Goal: Task Accomplishment & Management: Complete application form

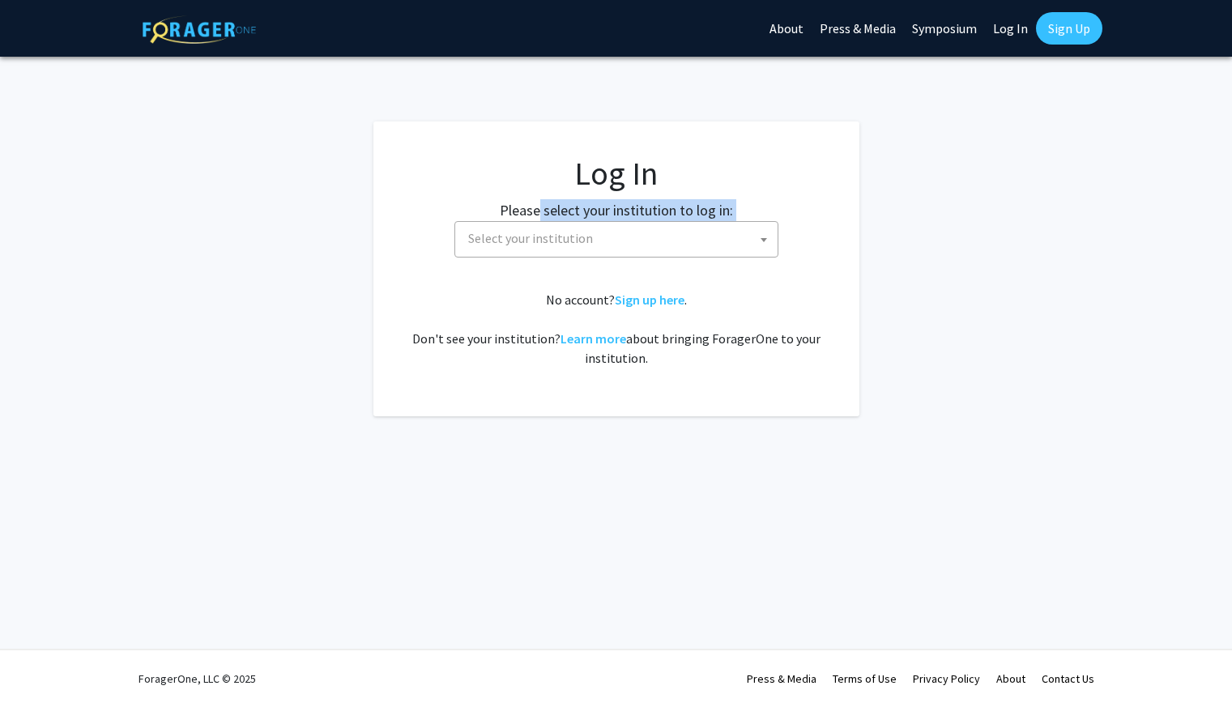
drag, startPoint x: 537, startPoint y: 231, endPoint x: 539, endPoint y: 239, distance: 8.5
click at [539, 239] on div "Please select your institution to log in: [GEOGRAPHIC_DATA] [GEOGRAPHIC_DATA] […" at bounding box center [616, 228] width 445 height 58
click at [536, 246] on span "Select your institution" at bounding box center [536, 238] width 125 height 16
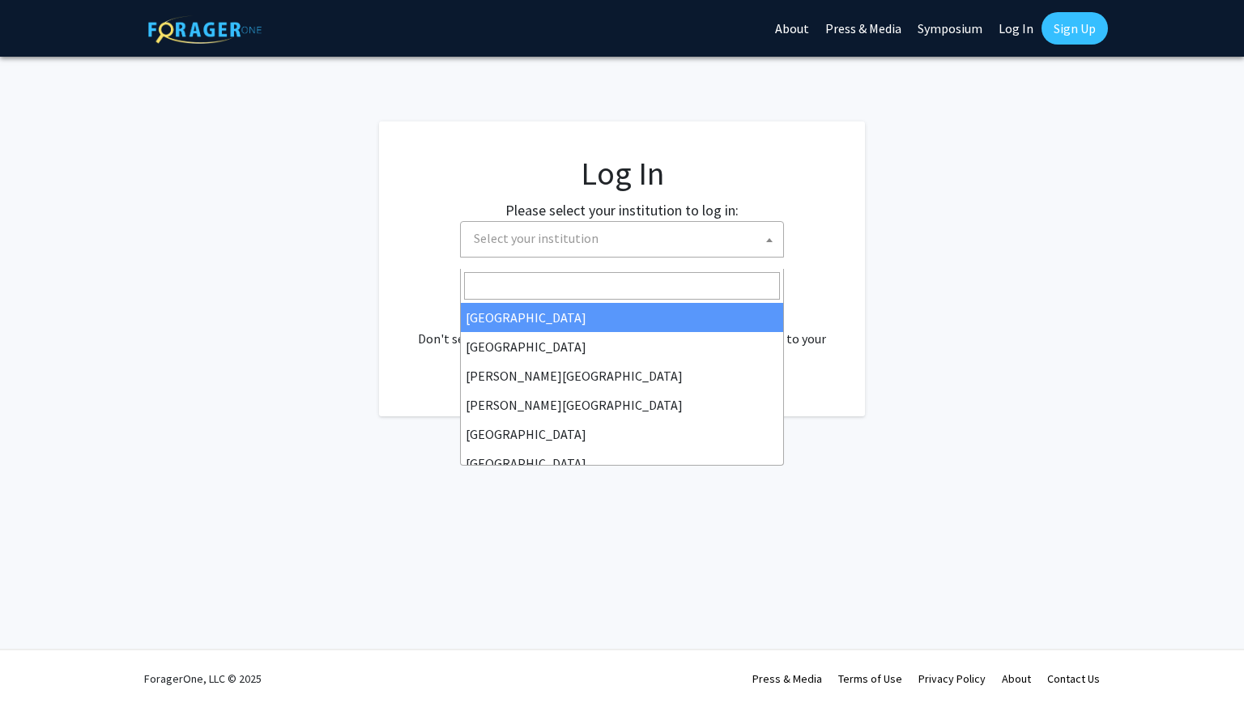
select select "34"
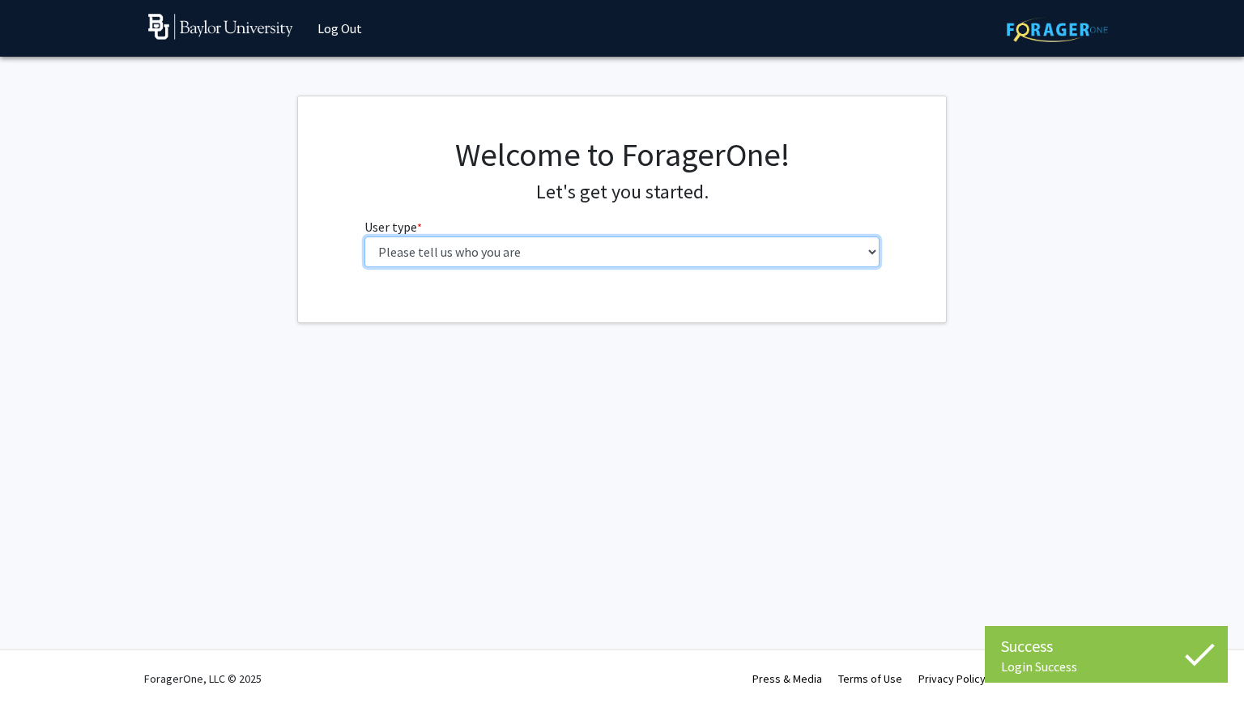
click at [607, 267] on select "Please tell us who you are Undergraduate Student Master's Student Doctoral Cand…" at bounding box center [622, 251] width 516 height 31
select select "1: undergrad"
click at [364, 267] on select "Please tell us who you are Undergraduate Student Master's Student Doctoral Cand…" at bounding box center [622, 251] width 516 height 31
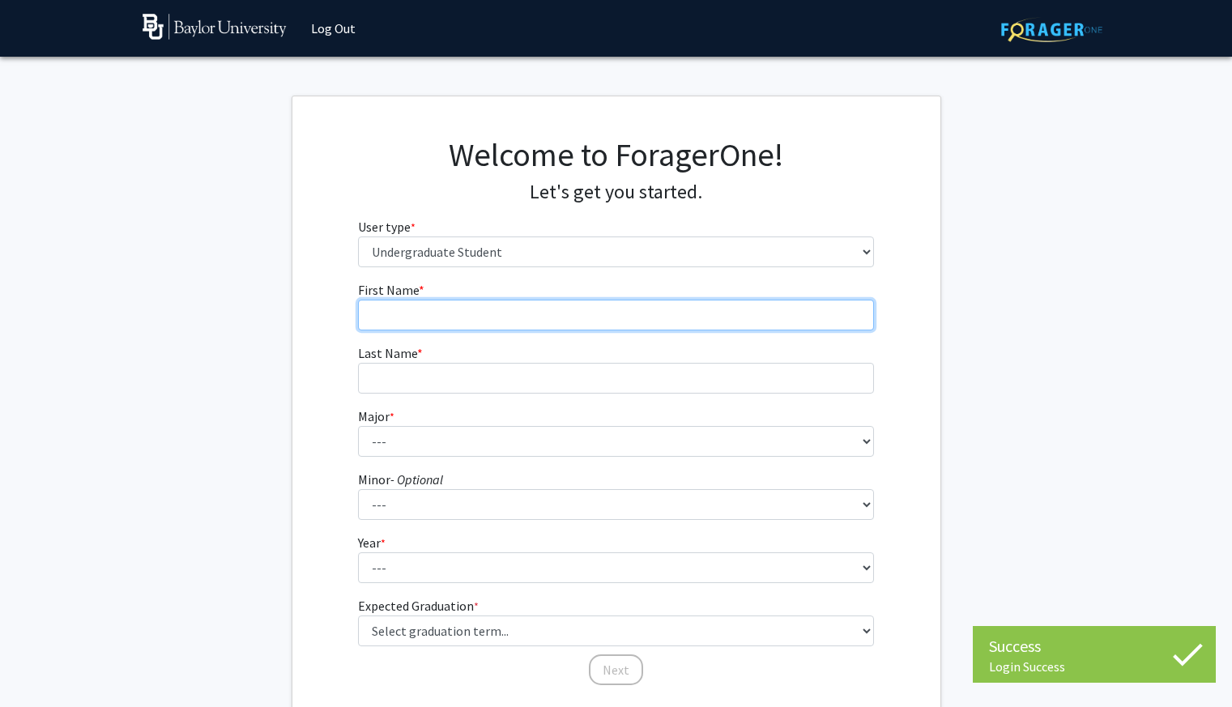
click at [533, 330] on input "First Name * required" at bounding box center [616, 315] width 516 height 31
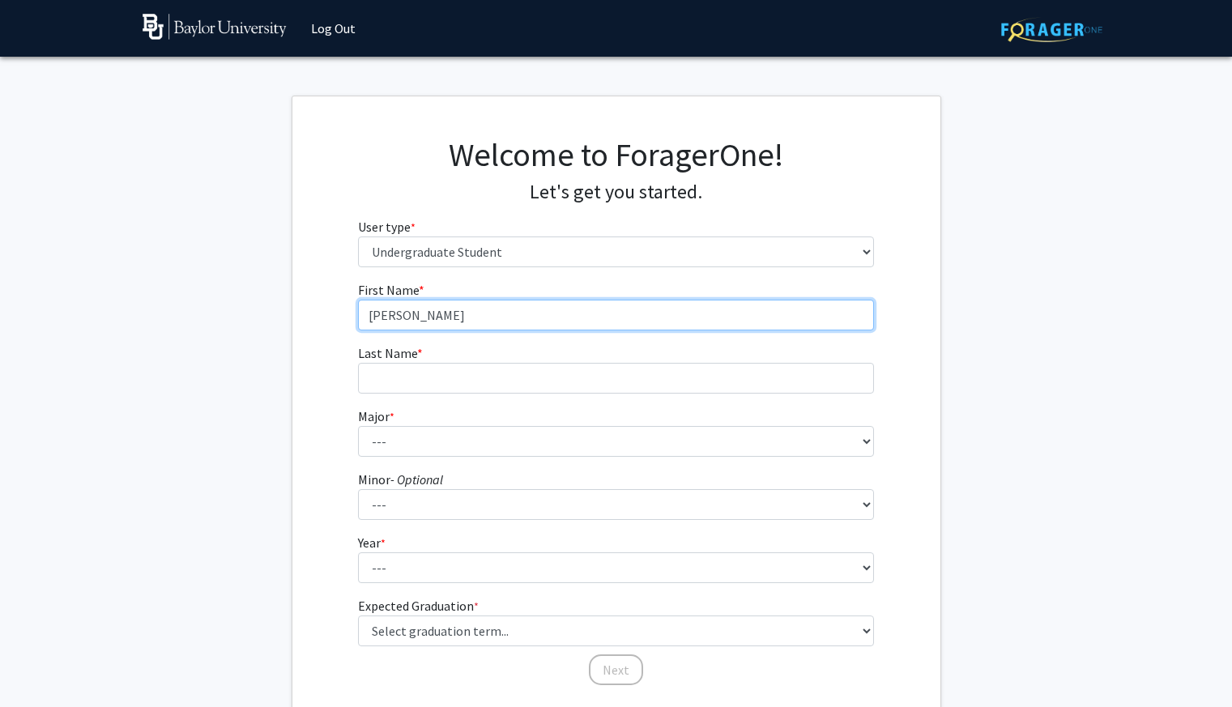
type input "[PERSON_NAME]"
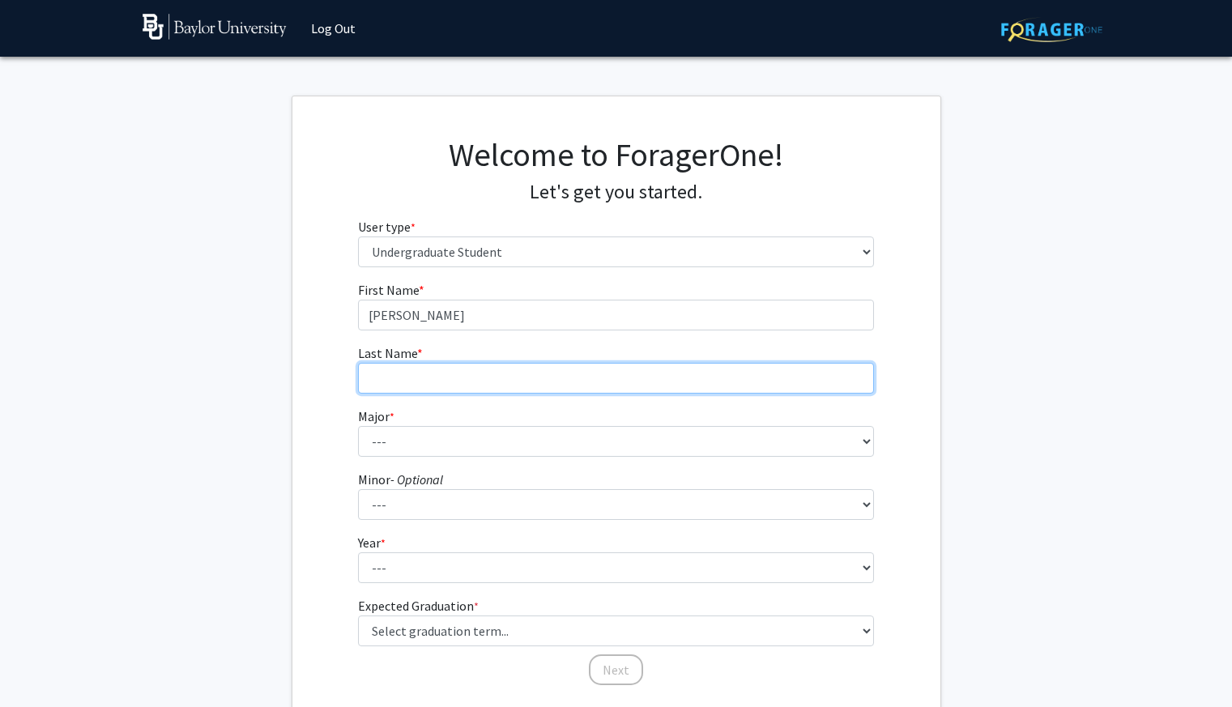
click at [453, 394] on input "Last Name * required" at bounding box center [616, 378] width 516 height 31
type input "[PERSON_NAME]"
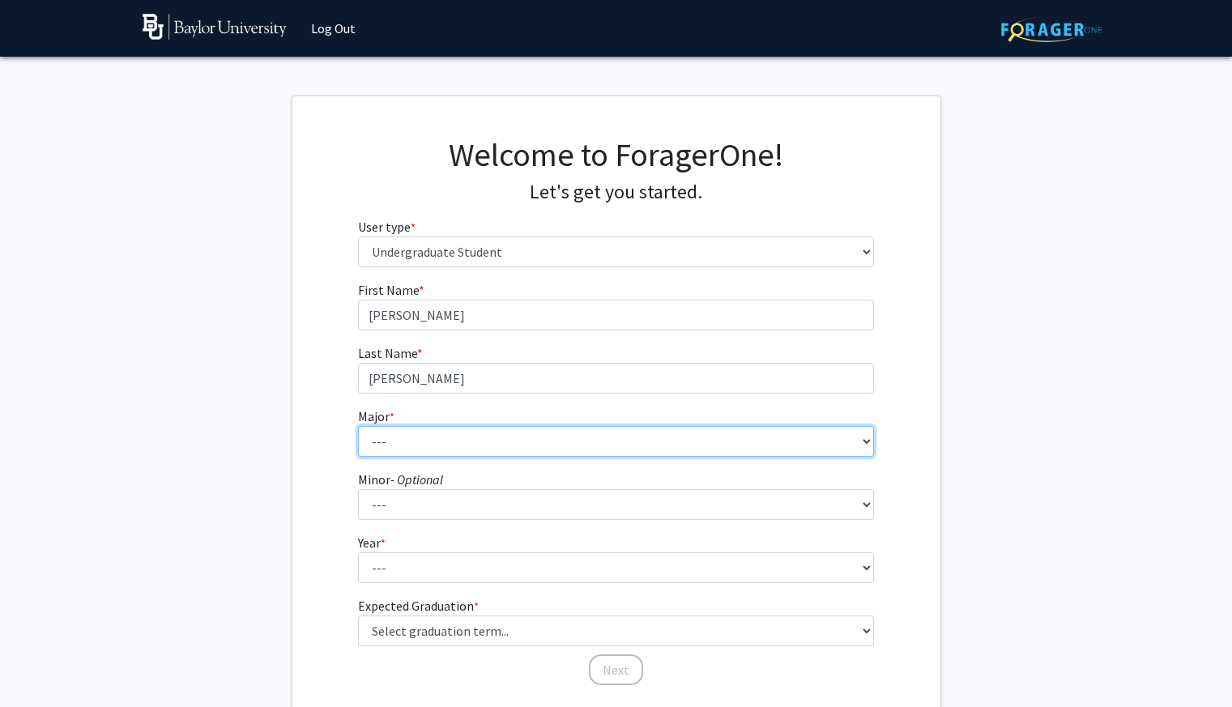
click at [441, 457] on select "--- Accounting American Studies Anthropology Apparel Design & Product Developme…" at bounding box center [616, 441] width 516 height 31
click at [358, 457] on select "--- Accounting American Studies Anthropology Apparel Design & Product Developme…" at bounding box center [616, 441] width 516 height 31
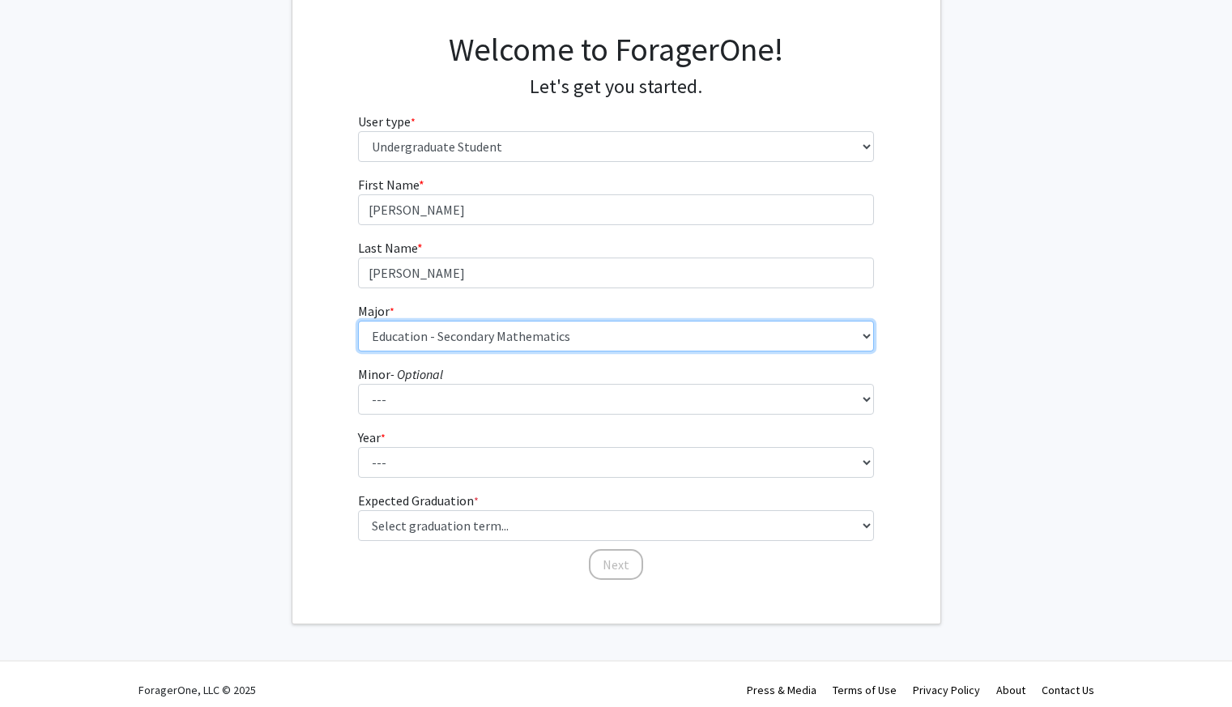
scroll to position [106, 0]
click at [491, 351] on select "--- Accounting American Studies Anthropology Apparel Design & Product Developme…" at bounding box center [616, 335] width 516 height 31
select select "85: 2750"
click at [358, 351] on select "--- Accounting American Studies Anthropology Apparel Design & Product Developme…" at bounding box center [616, 335] width 516 height 31
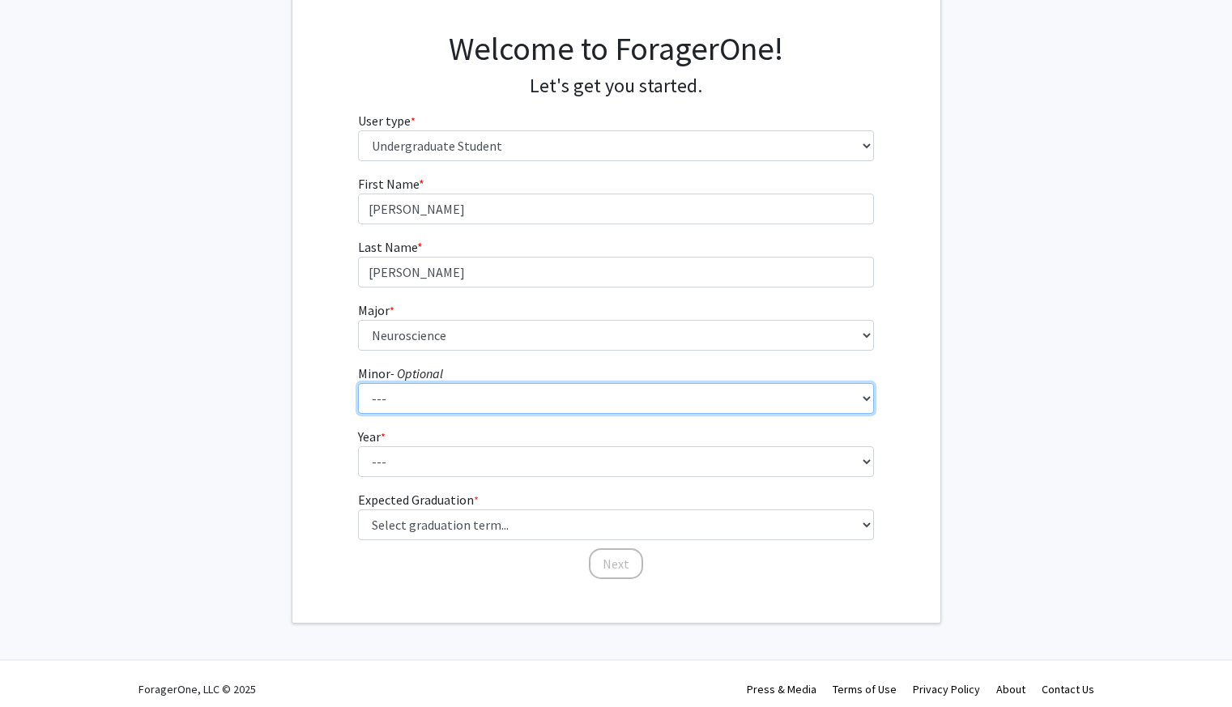
click at [462, 414] on select "--- Advertising American Sign Language American Studies Anthropology Apparel Me…" at bounding box center [616, 398] width 516 height 31
select select "65: 2128"
click at [358, 414] on select "--- Advertising American Sign Language American Studies Anthropology Apparel Me…" at bounding box center [616, 398] width 516 height 31
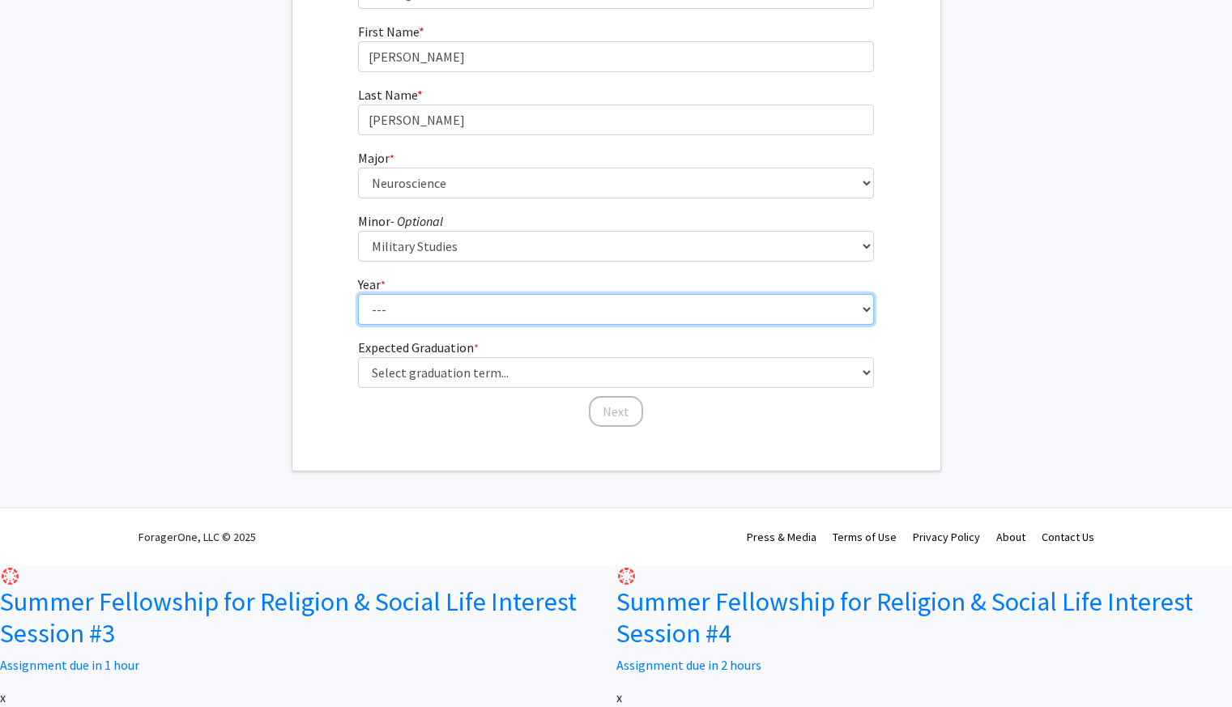
click at [513, 325] on select "--- First-year Sophomore Junior Senior Postbaccalaureate Certificate" at bounding box center [616, 309] width 516 height 31
select select "3: junior"
click at [358, 325] on select "--- First-year Sophomore Junior Senior Postbaccalaureate Certificate" at bounding box center [616, 309] width 516 height 31
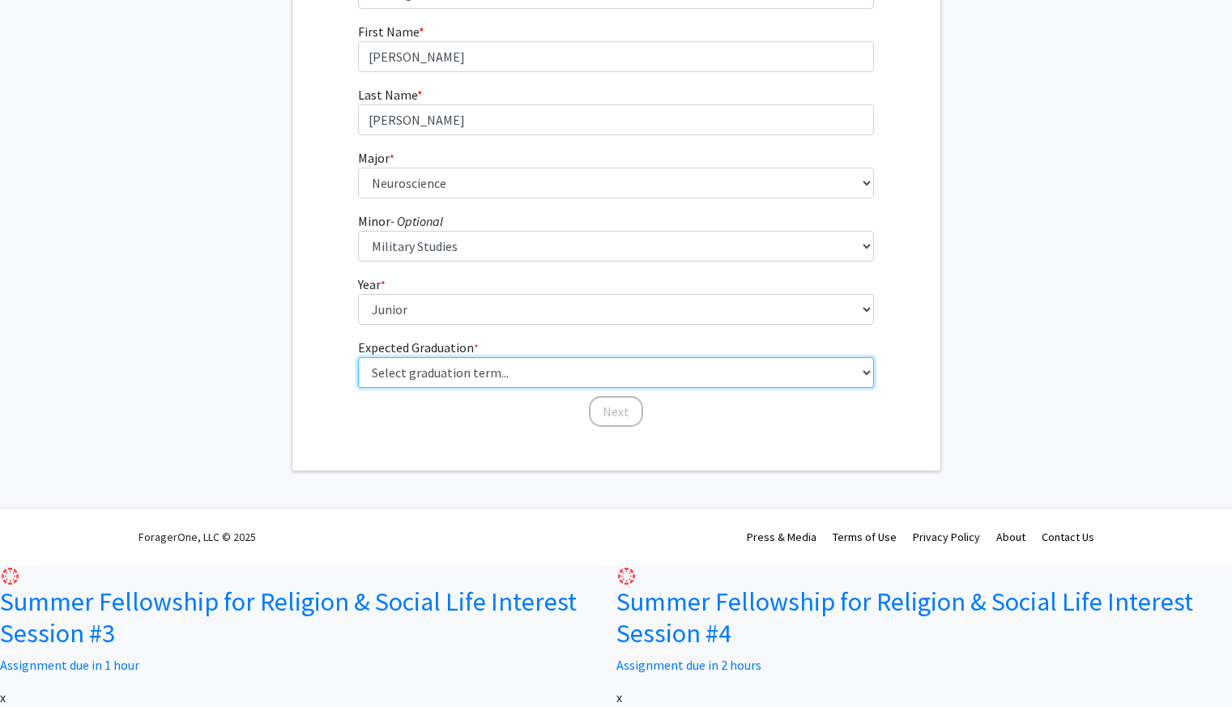
click at [500, 388] on select "Select graduation term... Spring 2025 Summer 2025 Fall 2025 Winter 2025 Spring …" at bounding box center [616, 372] width 516 height 31
select select "8: winter_2026"
click at [358, 388] on select "Select graduation term... Spring 2025 Summer 2025 Fall 2025 Winter 2025 Spring …" at bounding box center [616, 372] width 516 height 31
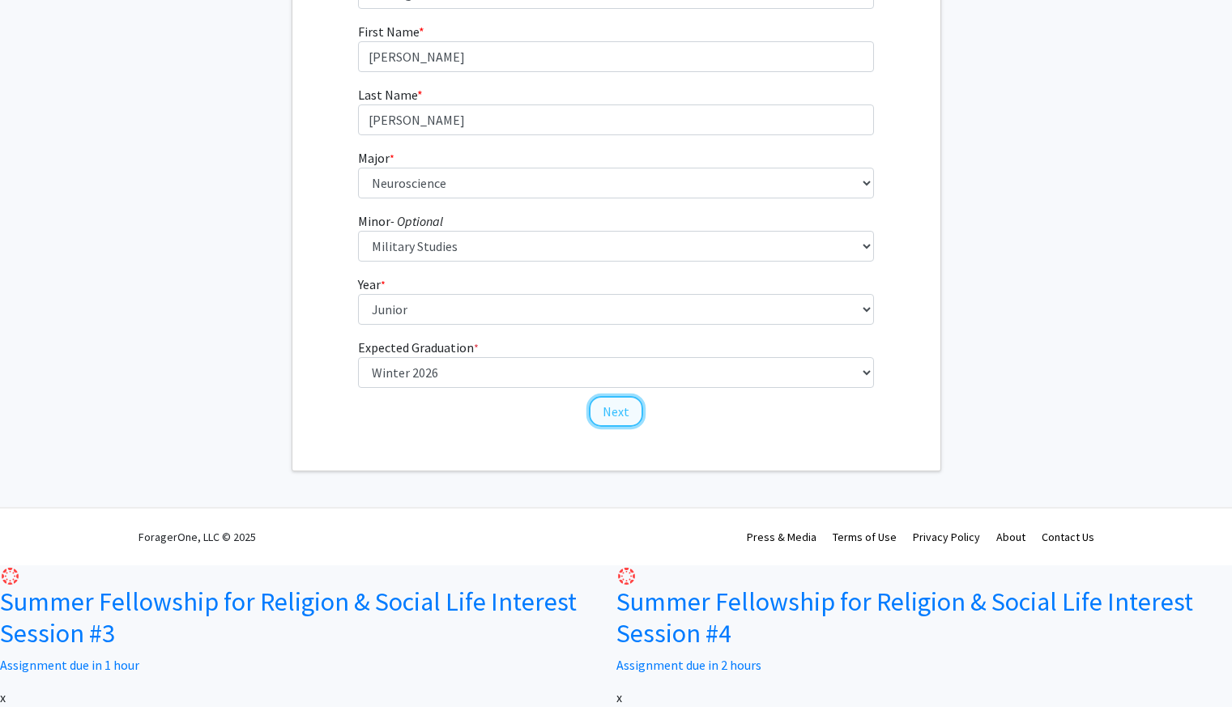
click at [607, 427] on button "Next" at bounding box center [616, 411] width 54 height 31
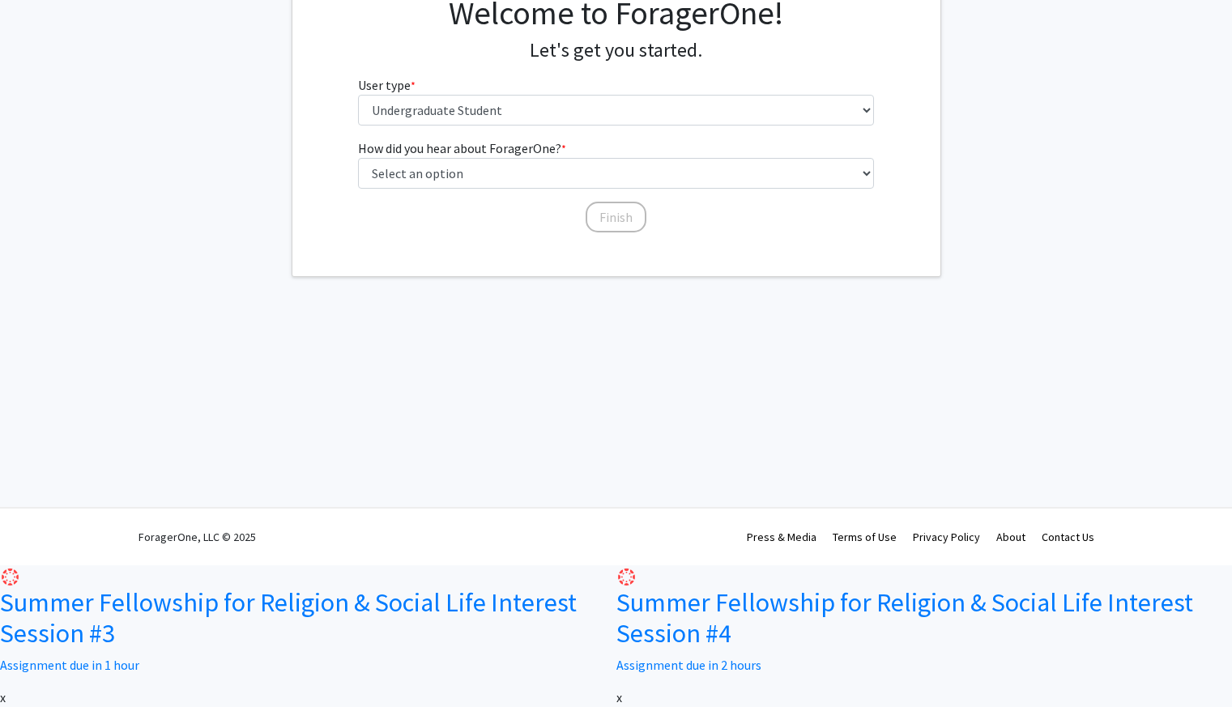
scroll to position [0, 0]
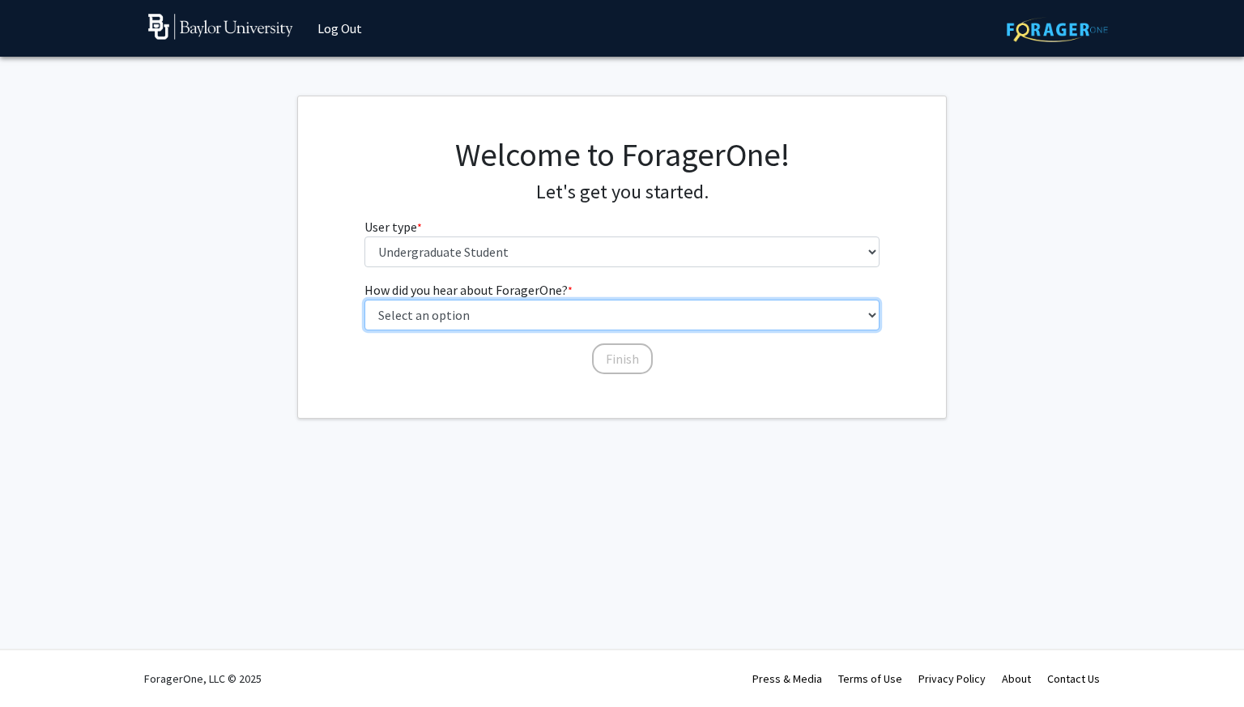
click at [539, 330] on select "Select an option Peer/student recommendation Faculty/staff recommendation Unive…" at bounding box center [622, 315] width 516 height 31
select select "2: faculty_recommendation"
click at [364, 330] on select "Select an option Peer/student recommendation Faculty/staff recommendation Unive…" at bounding box center [622, 315] width 516 height 31
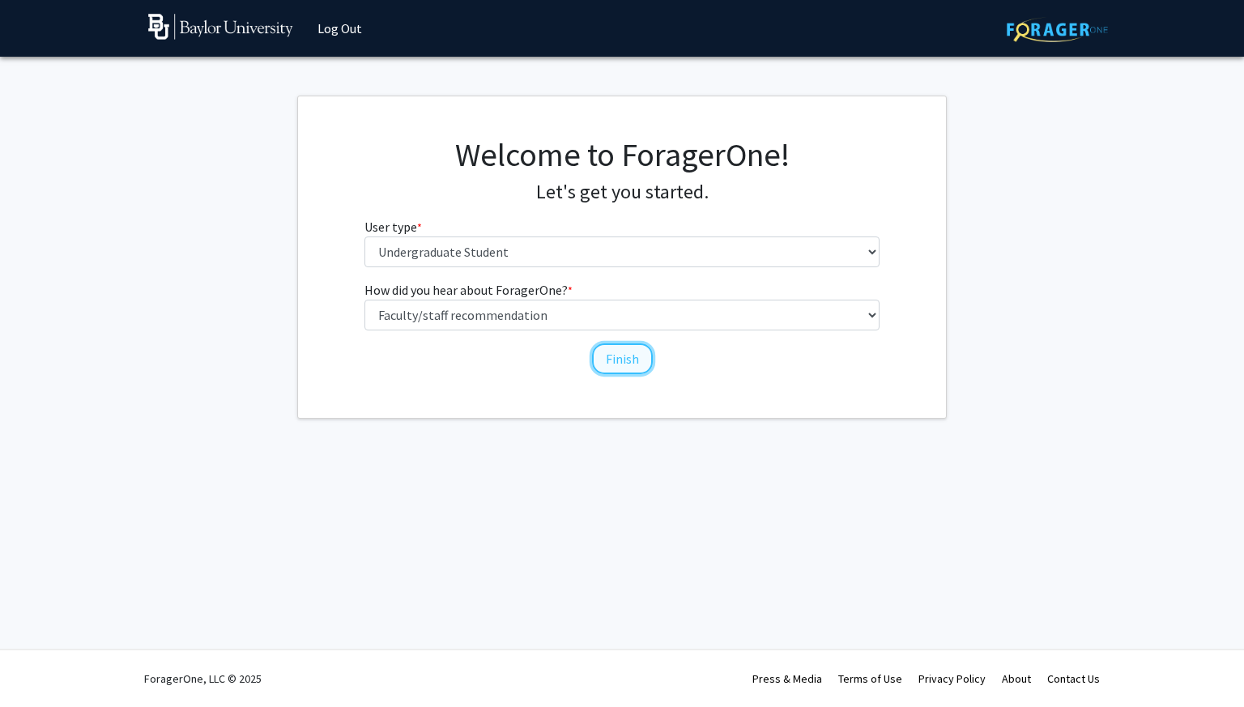
click at [609, 374] on button "Finish" at bounding box center [622, 358] width 61 height 31
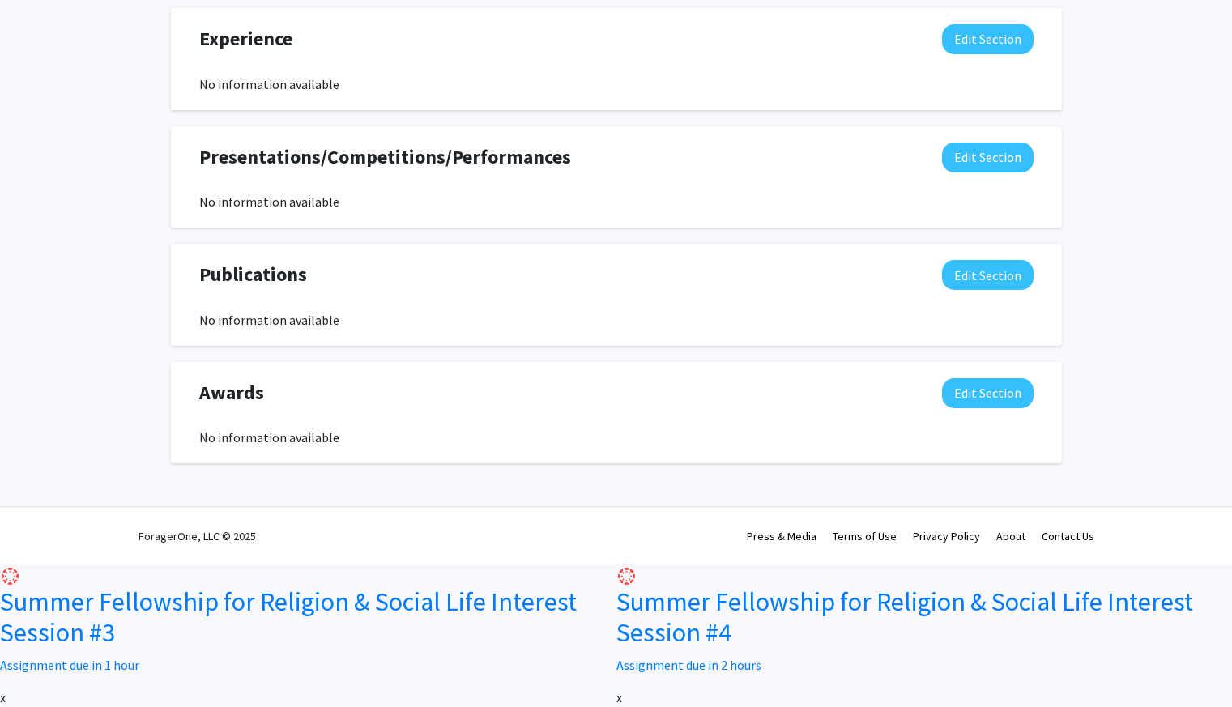
scroll to position [1132, 0]
click at [6, 689] on btn "x" at bounding box center [3, 697] width 6 height 16
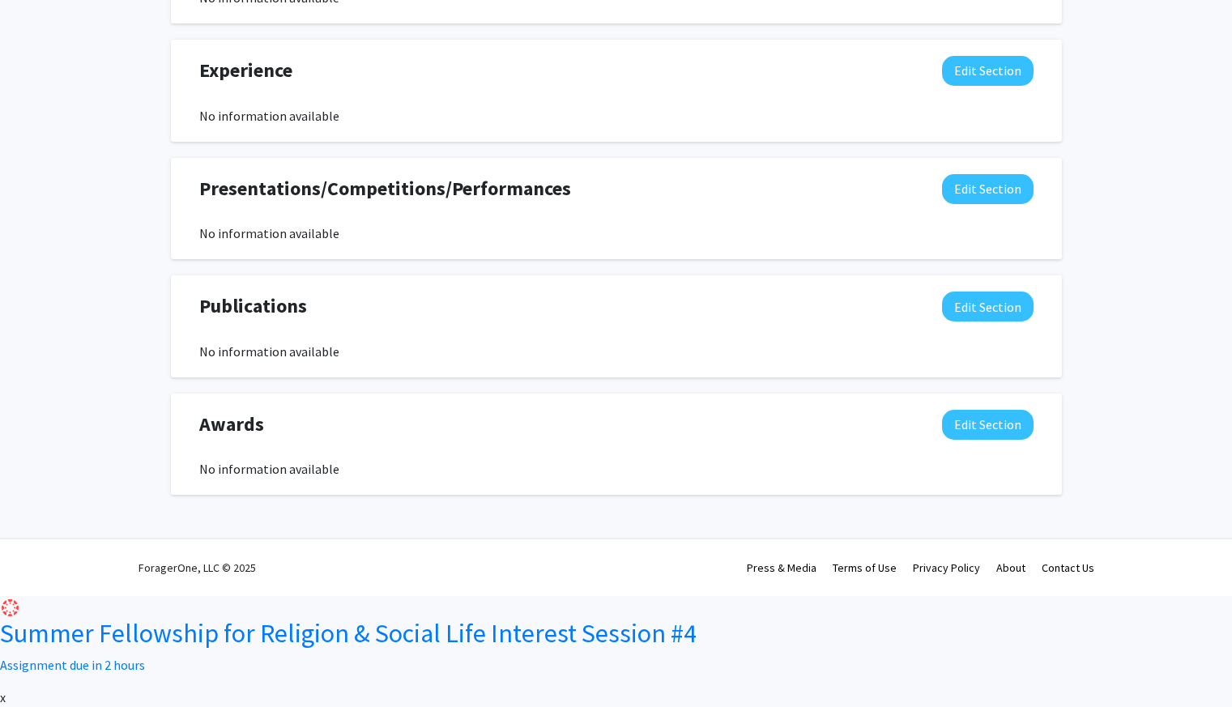
click at [6, 689] on btn "x" at bounding box center [3, 697] width 6 height 16
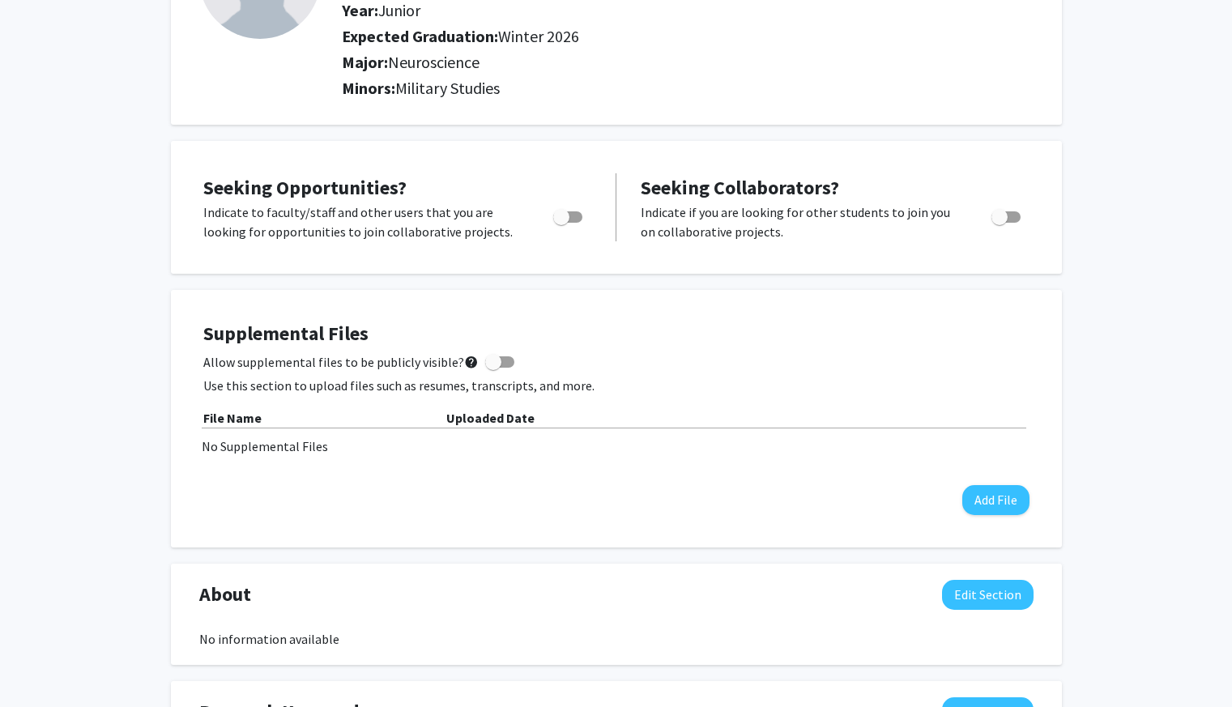
scroll to position [0, 0]
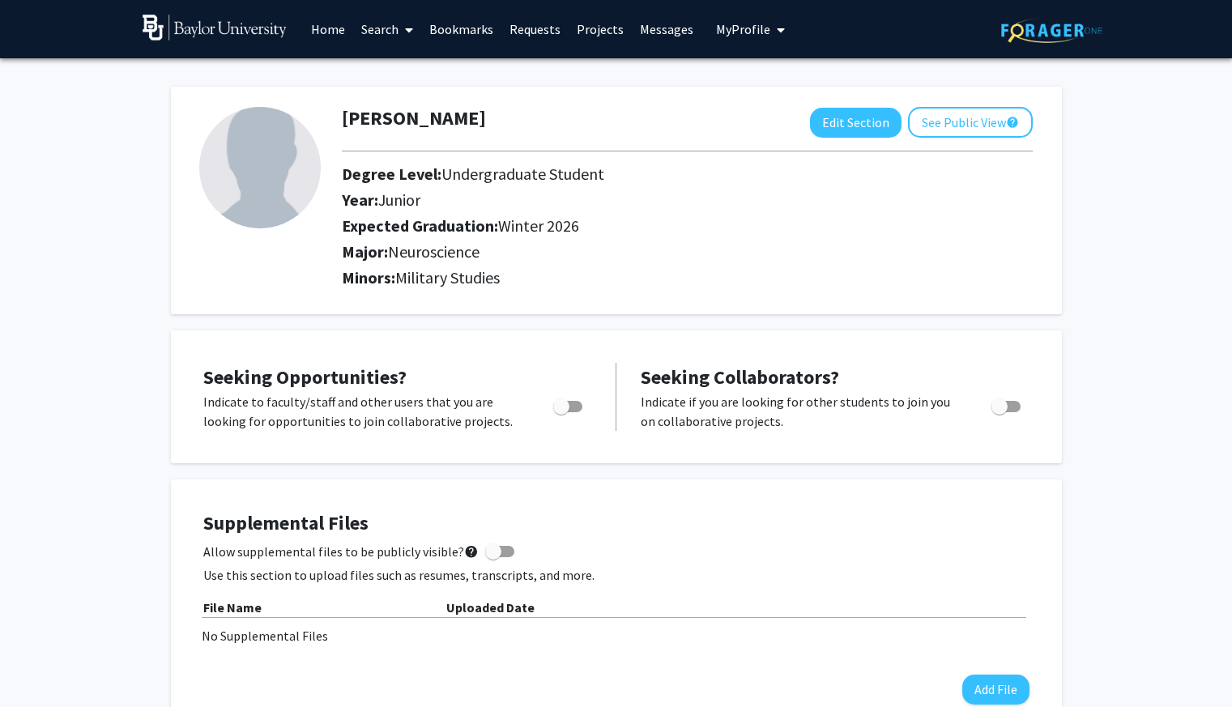
click at [328, 19] on link "Home" at bounding box center [328, 29] width 50 height 57
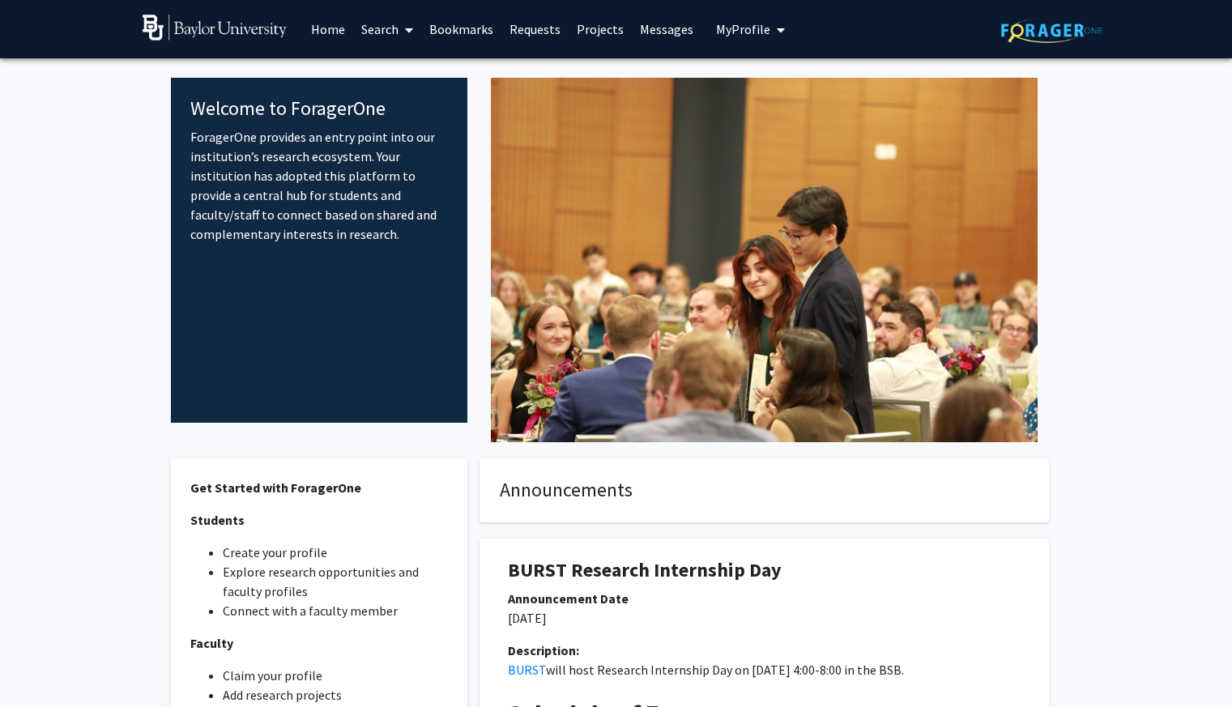
click at [368, 32] on link "Search" at bounding box center [387, 29] width 68 height 57
click at [395, 74] on span "Faculty/Staff" at bounding box center [412, 74] width 119 height 32
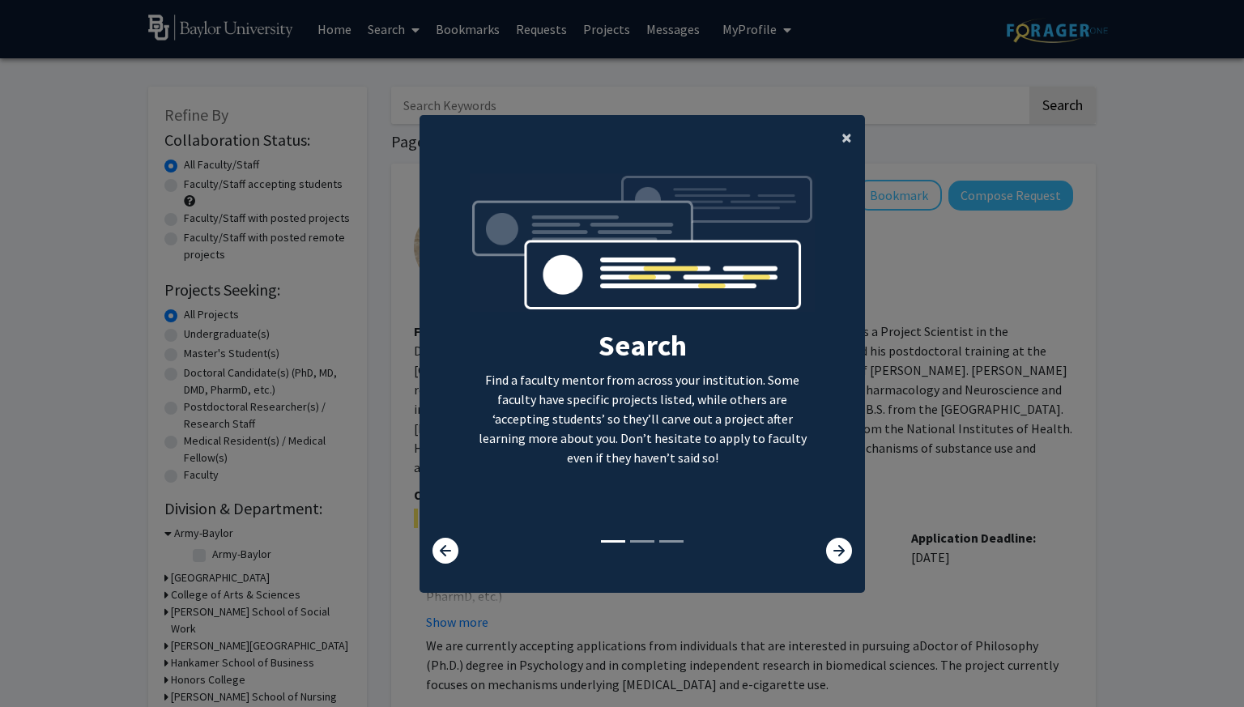
click at [828, 148] on button "×" at bounding box center [846, 137] width 36 height 45
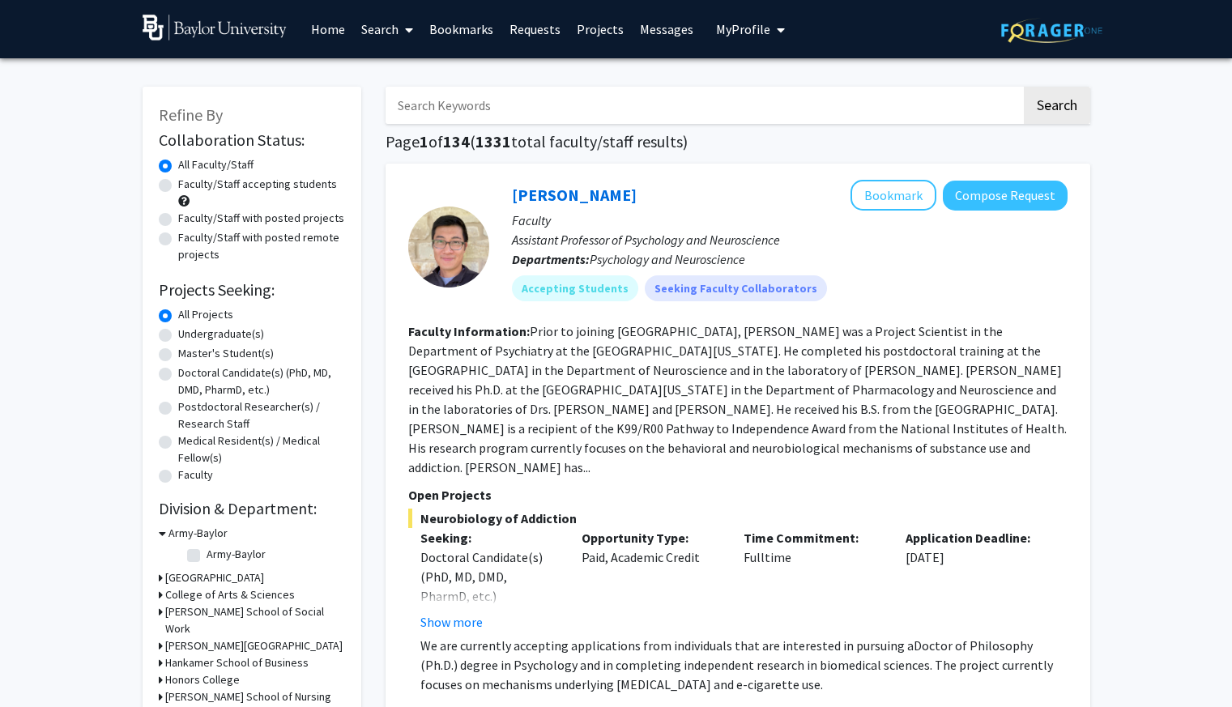
click at [574, 109] on input "Search Keywords" at bounding box center [703, 105] width 636 height 37
click at [1024, 87] on button "Search" at bounding box center [1057, 105] width 66 height 37
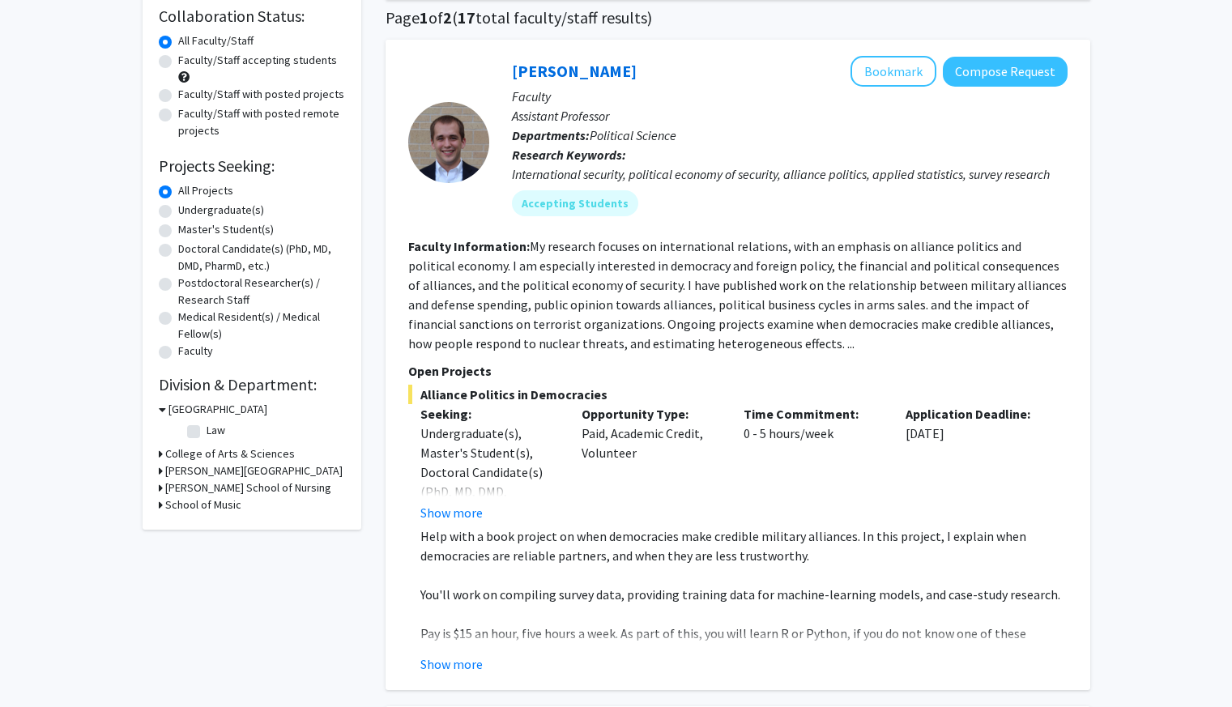
scroll to position [125, 0]
click at [863, 66] on button "Bookmark" at bounding box center [893, 70] width 86 height 31
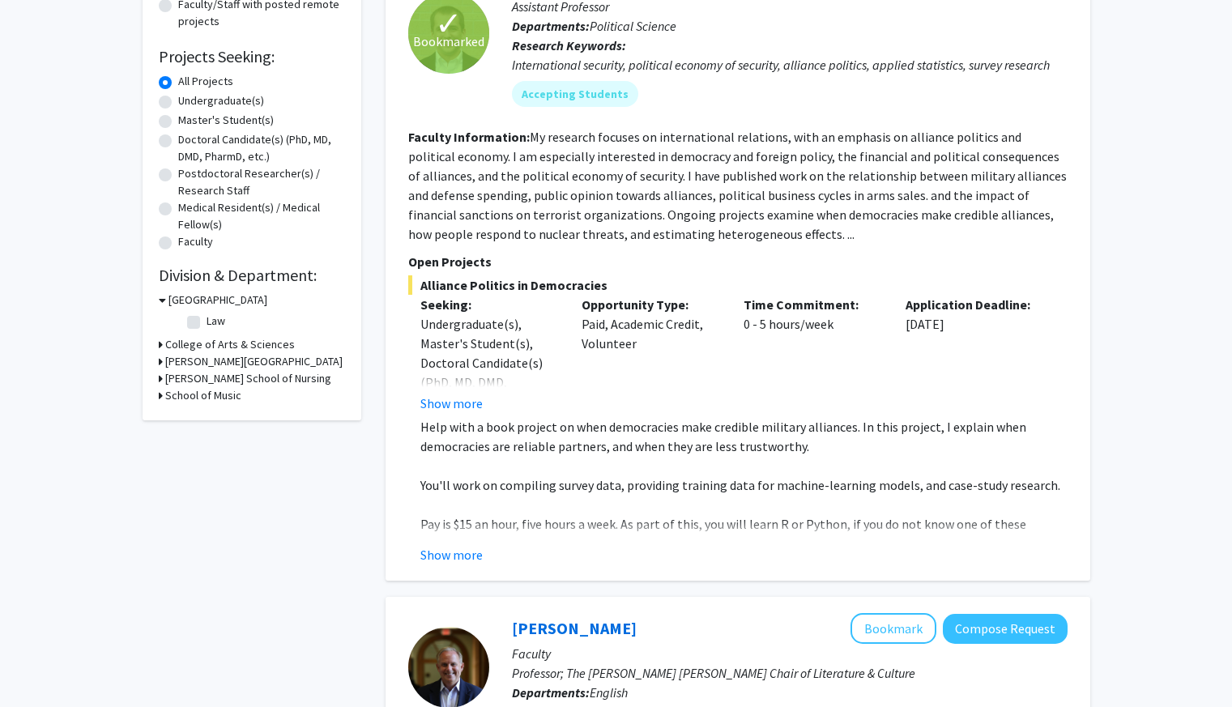
scroll to position [0, 0]
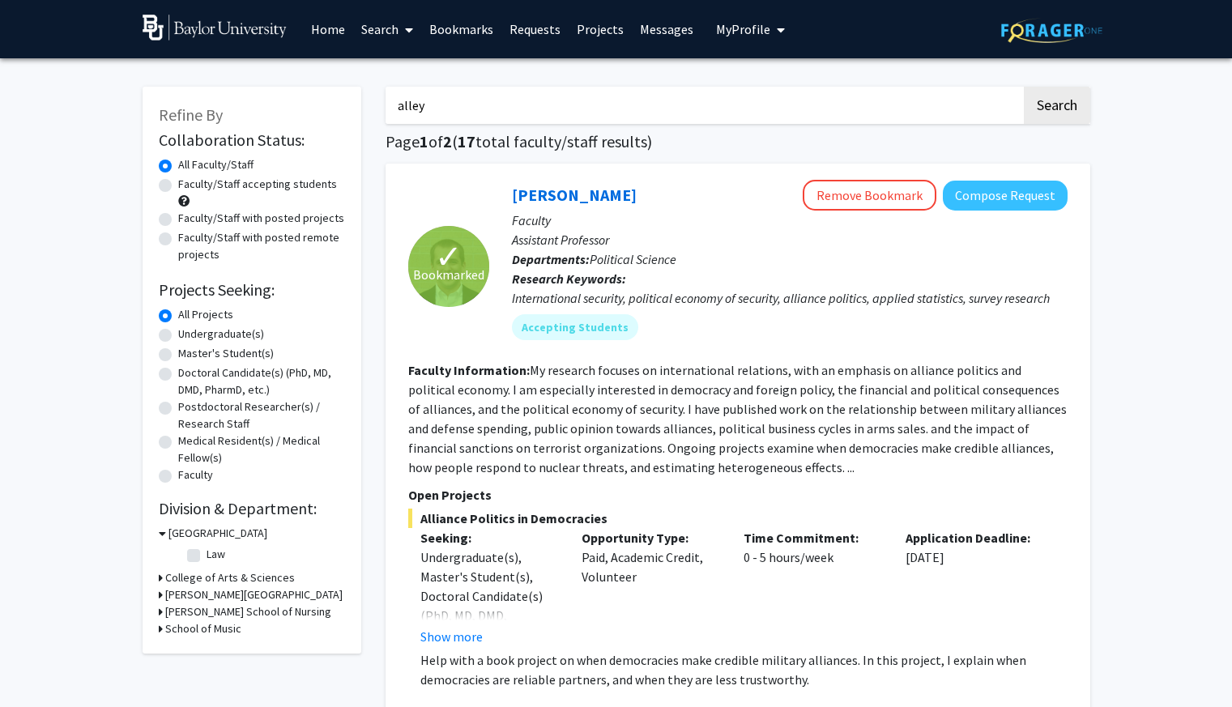
click at [534, 109] on input "alley" at bounding box center [703, 105] width 636 height 37
type input "a"
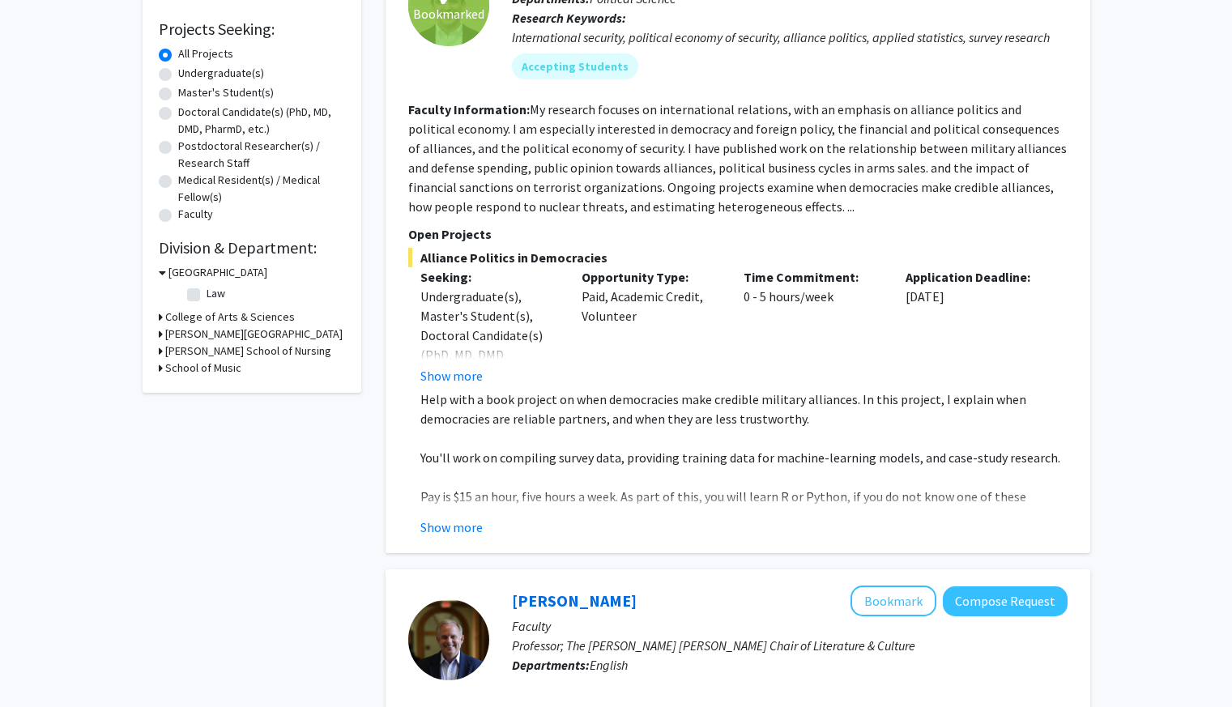
scroll to position [263, 0]
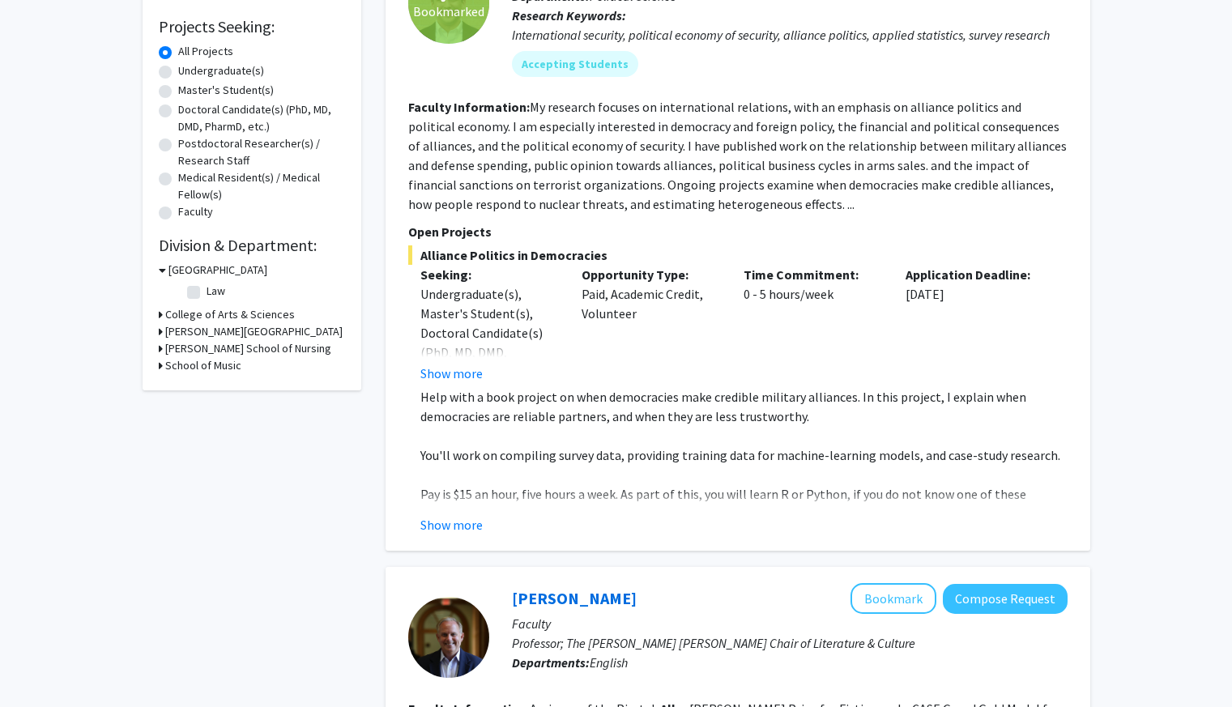
click at [264, 323] on h3 "College of Arts & Sciences" at bounding box center [230, 314] width 130 height 17
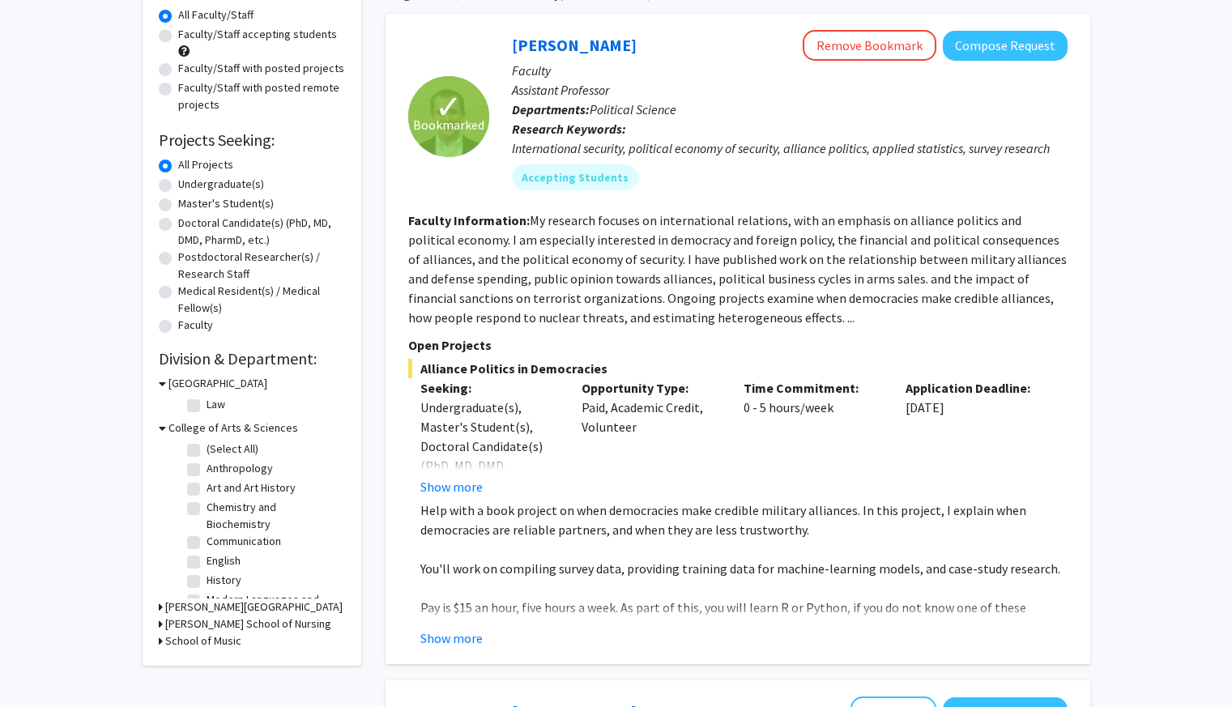
scroll to position [0, 0]
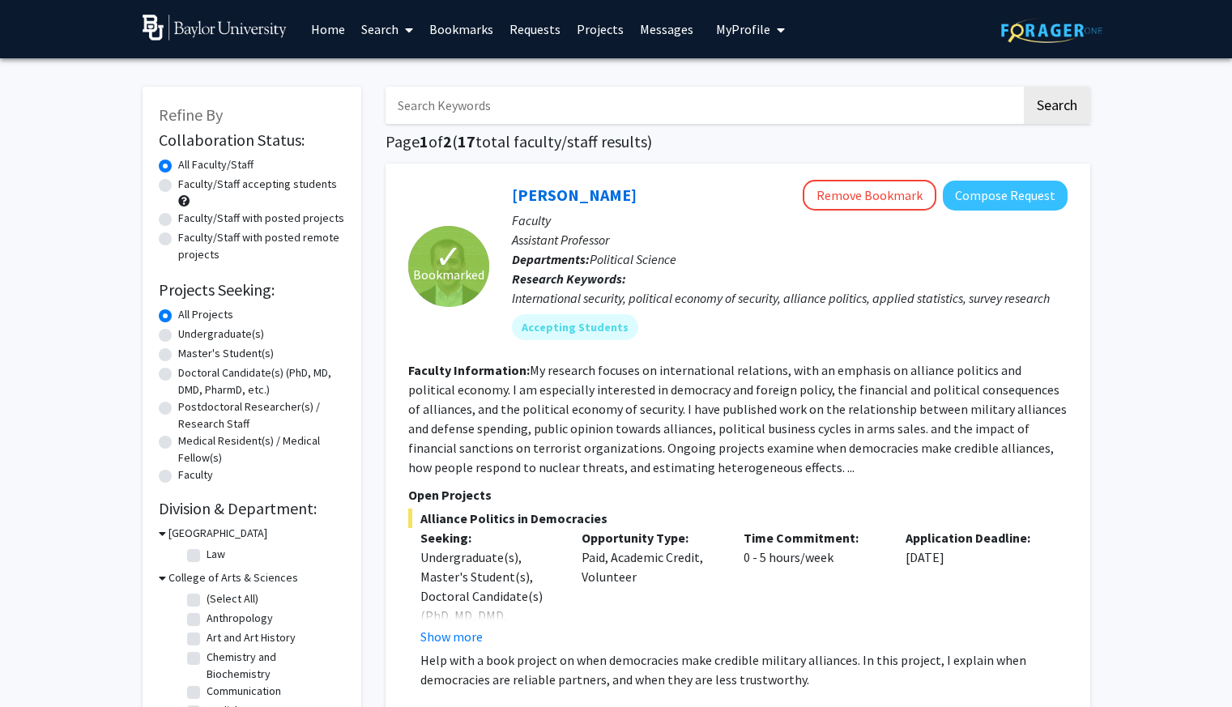
click at [549, 121] on input "Search Keywords" at bounding box center [703, 105] width 636 height 37
click at [1025, 97] on button "Search" at bounding box center [1057, 105] width 66 height 37
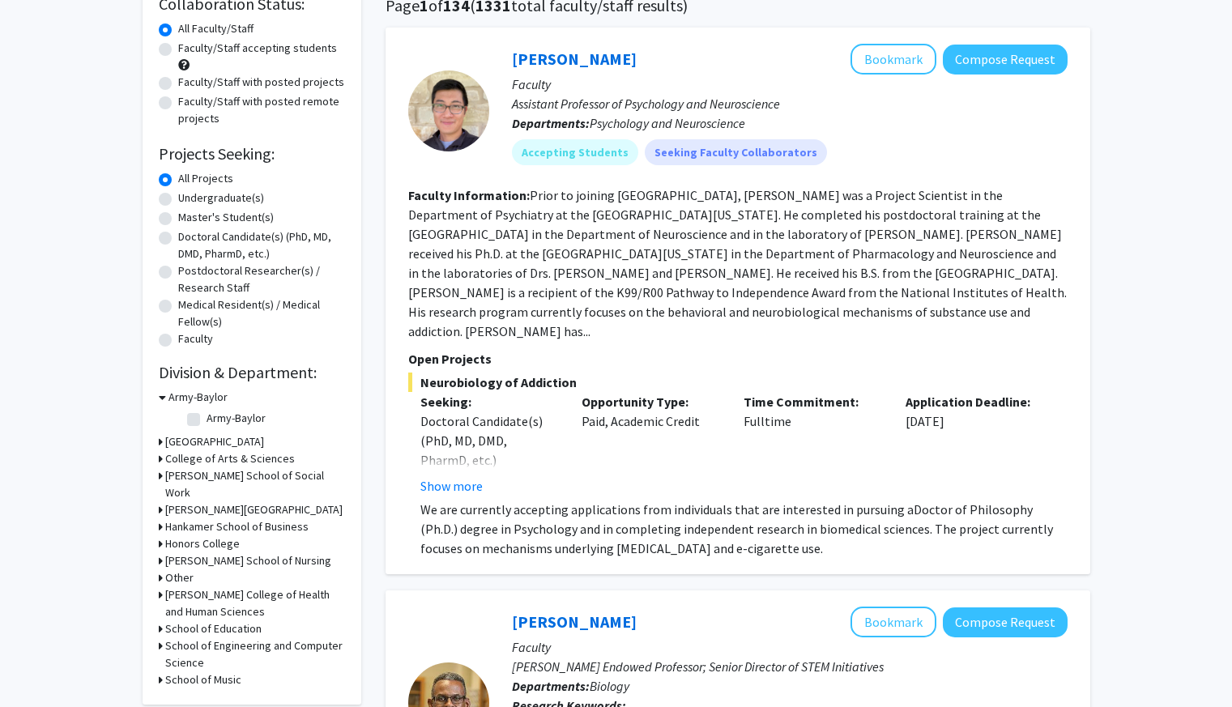
scroll to position [137, 0]
click at [178, 56] on label "Faculty/Staff accepting students" at bounding box center [257, 47] width 159 height 17
click at [178, 49] on input "Faculty/Staff accepting students" at bounding box center [183, 44] width 11 height 11
radio input "true"
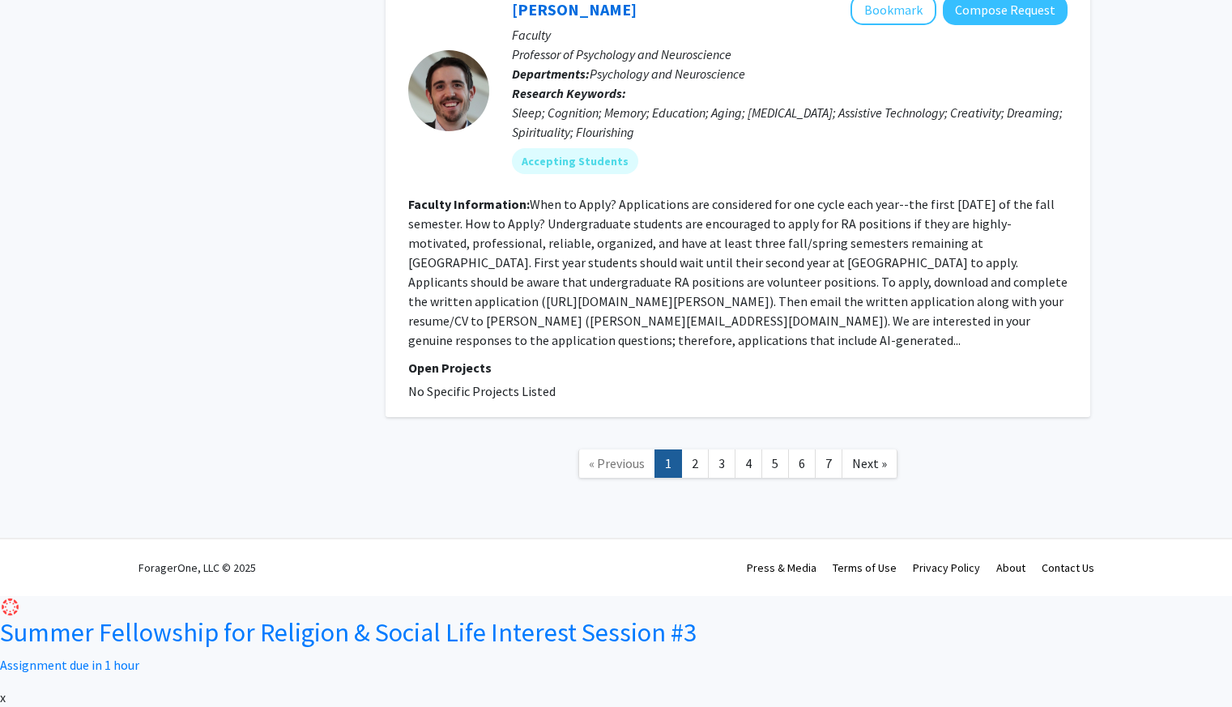
scroll to position [7143, 0]
click at [692, 478] on link "2" at bounding box center [695, 463] width 28 height 28
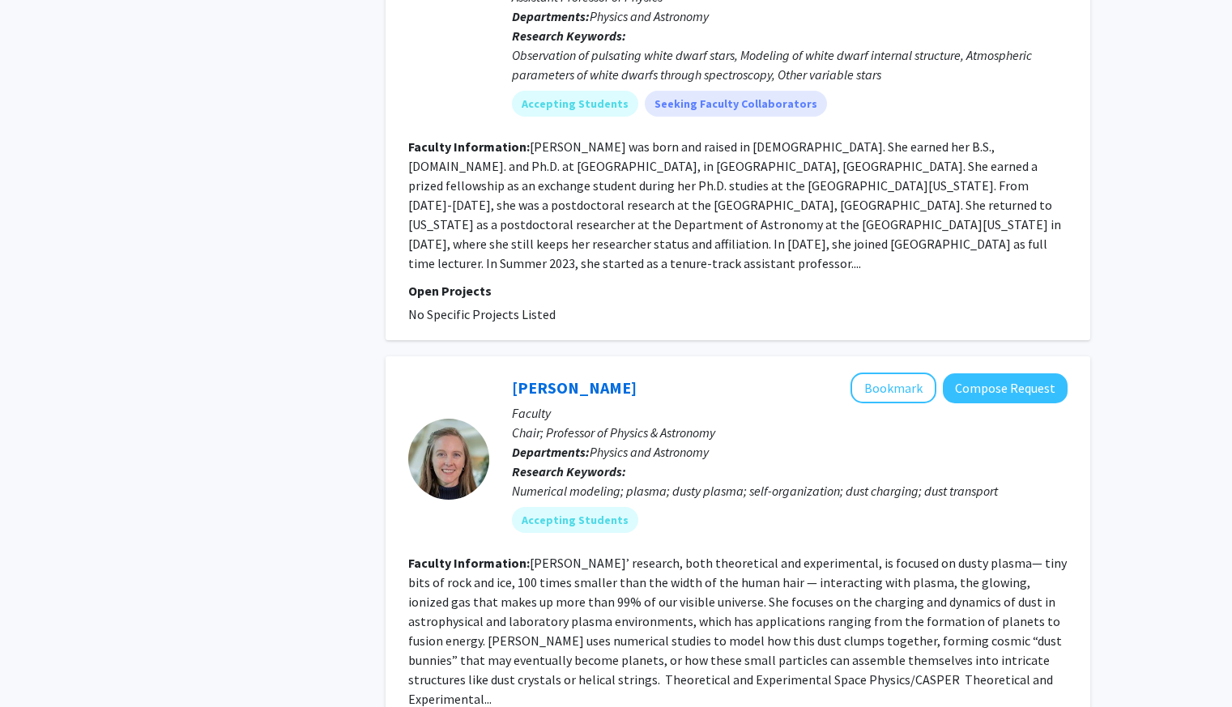
scroll to position [1076, 0]
drag, startPoint x: 756, startPoint y: 533, endPoint x: 605, endPoint y: 566, distance: 154.2
click at [605, 270] on fg-read-more "[PERSON_NAME] was born and raised in [DEMOGRAPHIC_DATA]. She earned her B.S., […" at bounding box center [734, 204] width 653 height 133
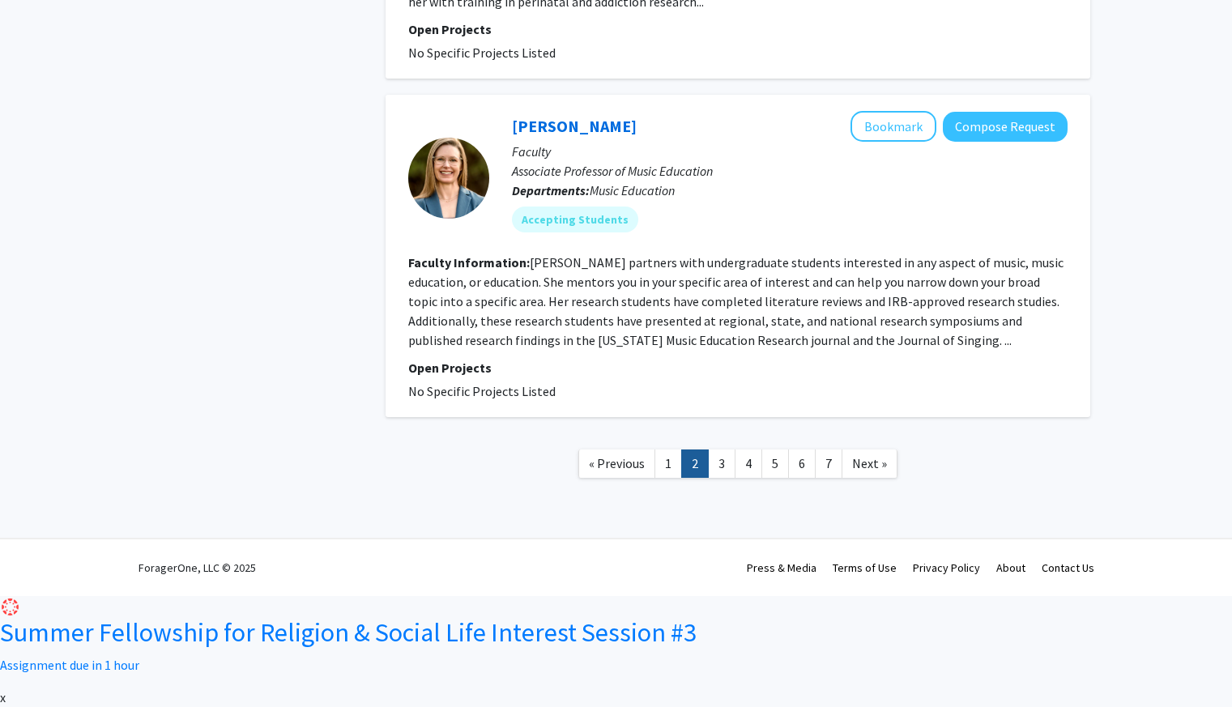
scroll to position [5076, 0]
click at [723, 478] on link "3" at bounding box center [722, 463] width 28 height 28
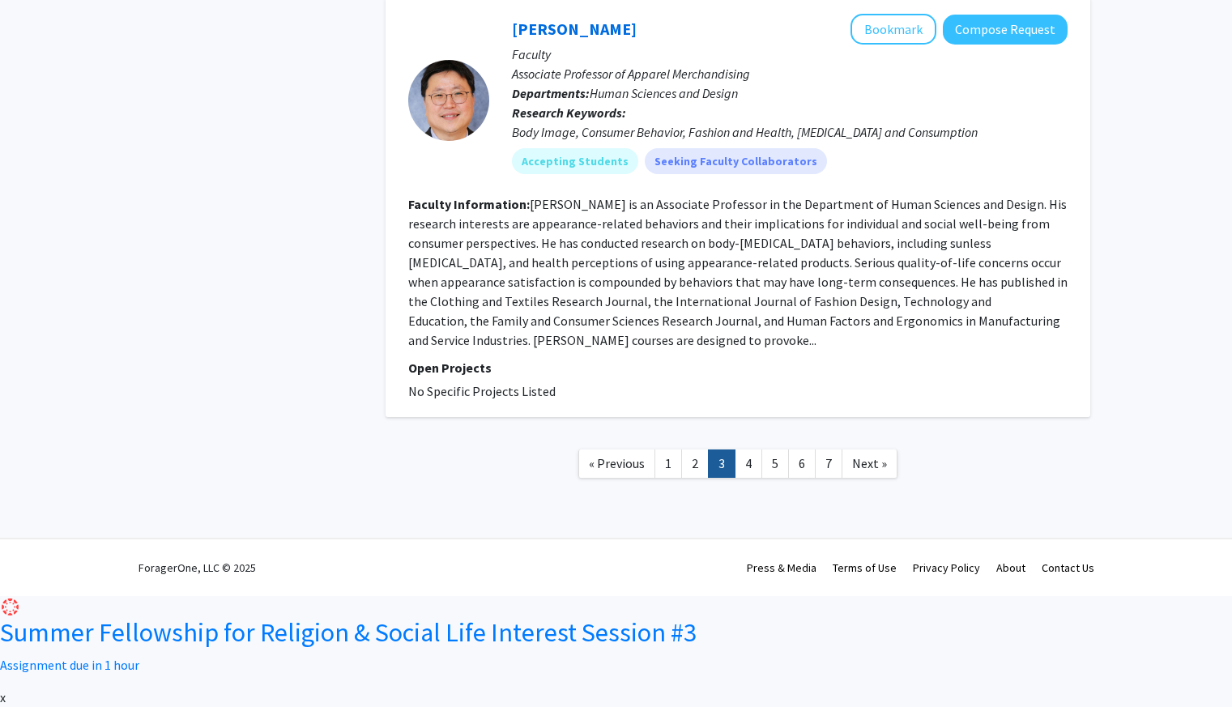
scroll to position [5470, 0]
click at [753, 478] on link "4" at bounding box center [748, 463] width 28 height 28
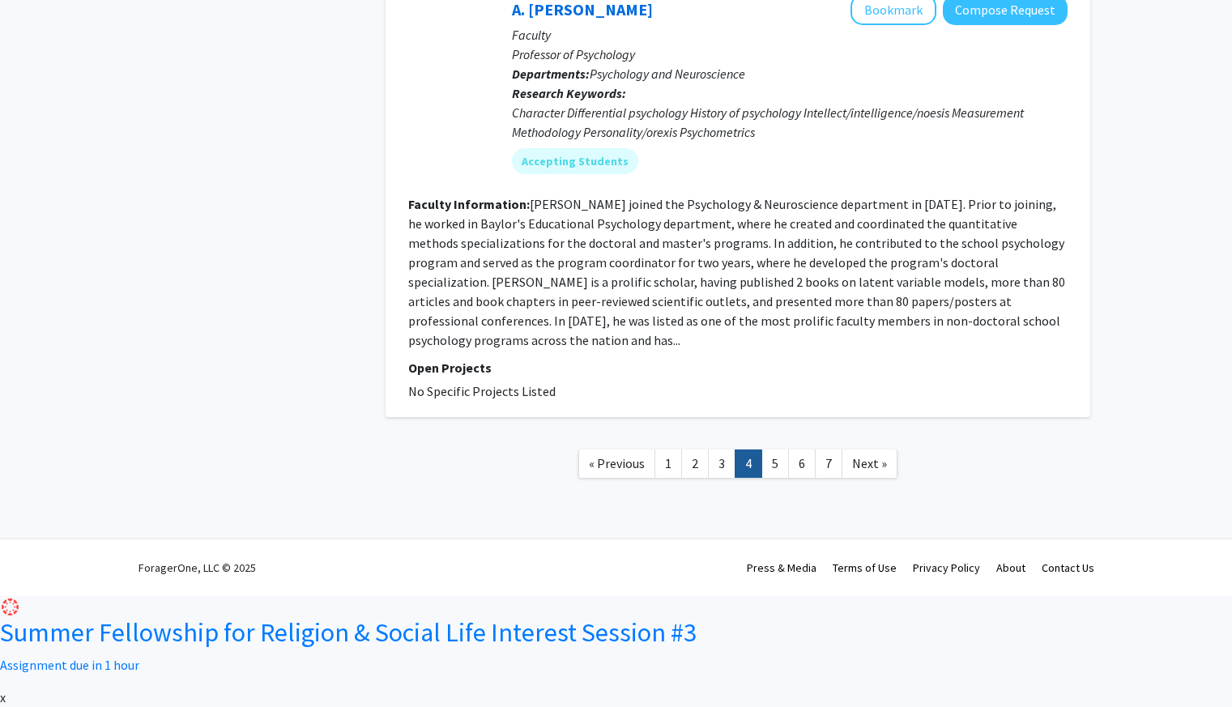
scroll to position [5189, 0]
click at [776, 478] on link "5" at bounding box center [775, 463] width 28 height 28
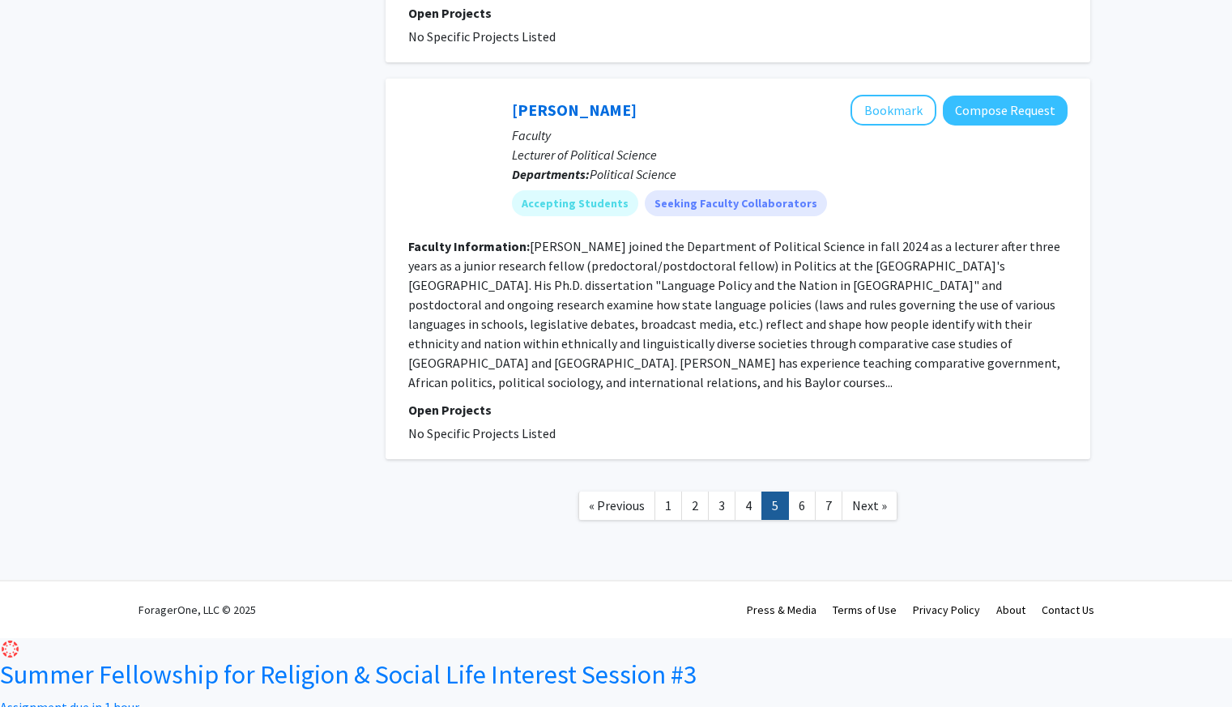
scroll to position [3697, 0]
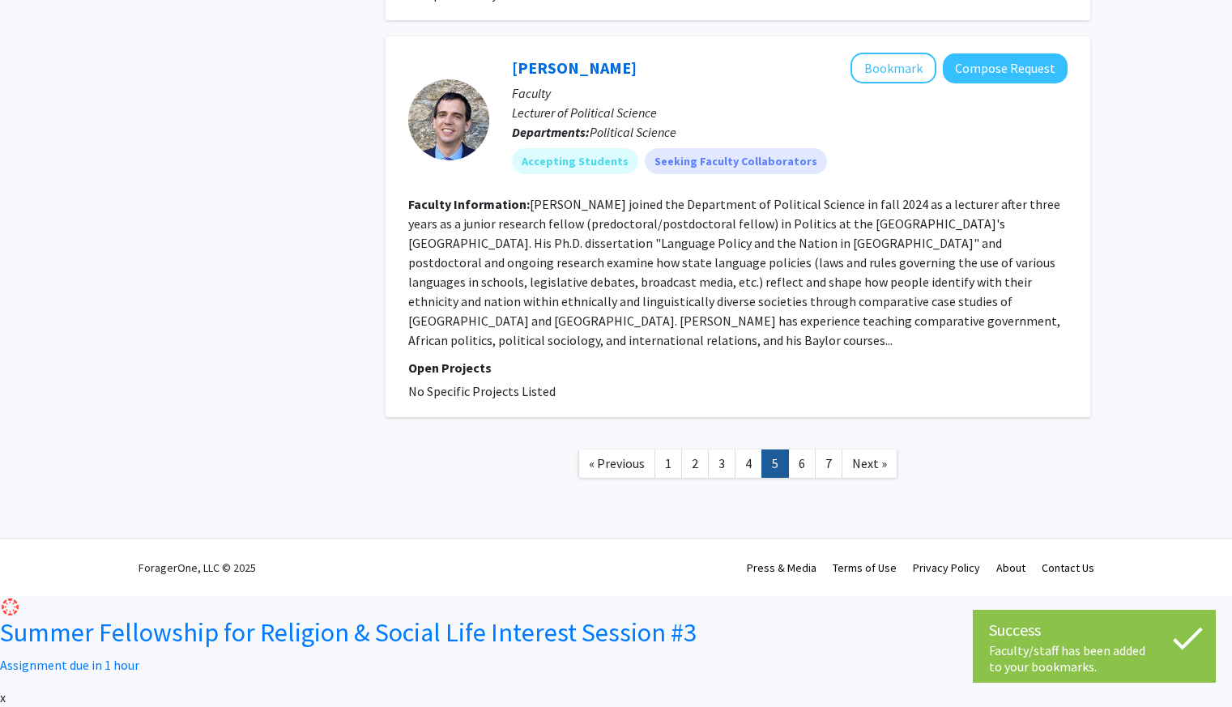
scroll to position [4678, 0]
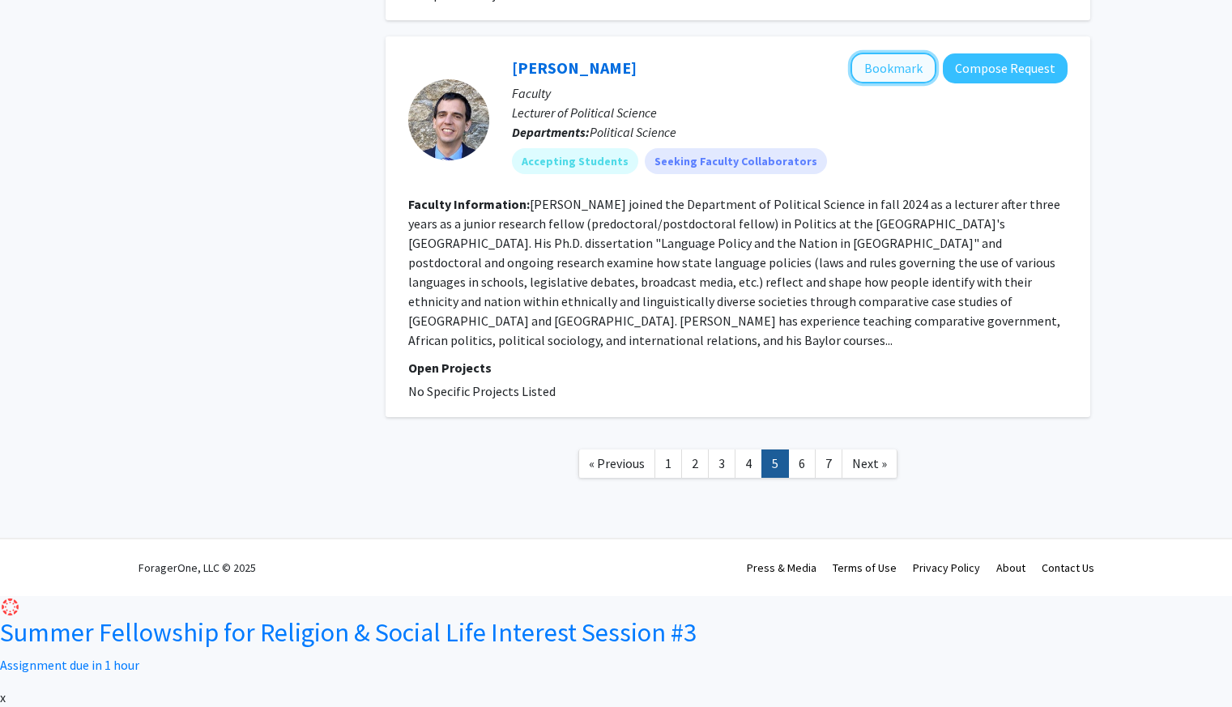
click at [883, 83] on button "Bookmark" at bounding box center [893, 68] width 86 height 31
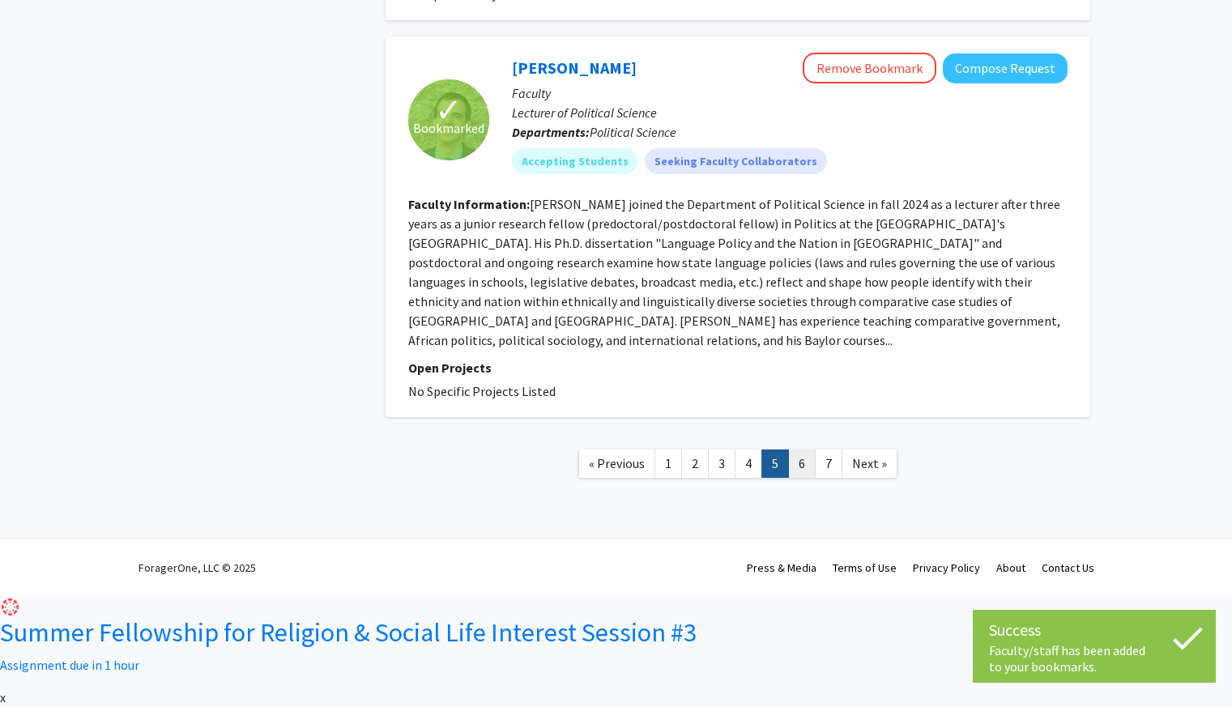
click at [804, 478] on link "6" at bounding box center [802, 463] width 28 height 28
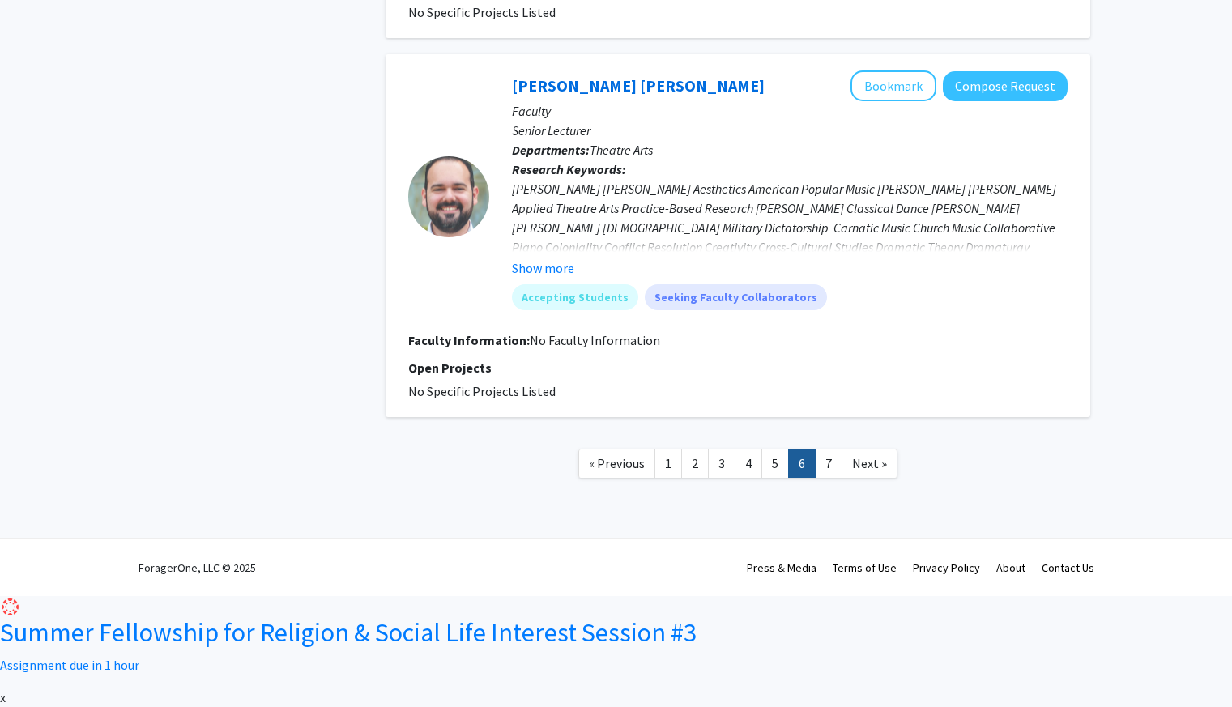
scroll to position [3795, 0]
click at [826, 478] on link "7" at bounding box center [829, 463] width 28 height 28
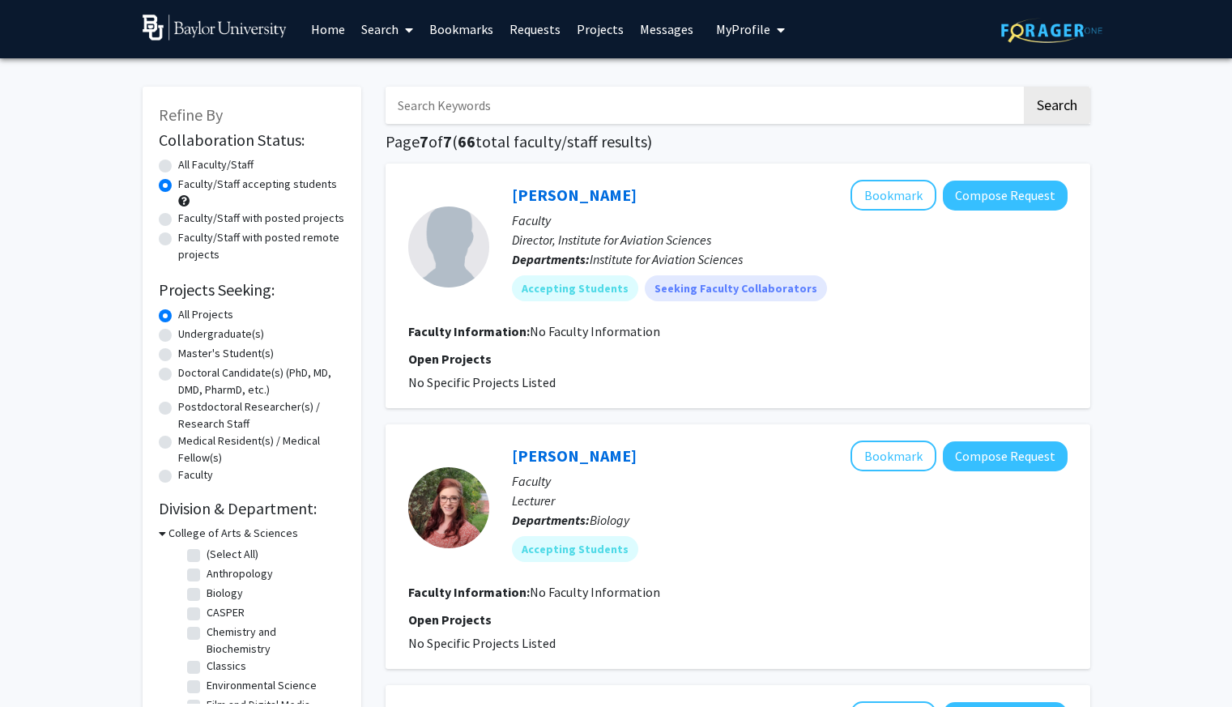
click at [343, 24] on link "Home" at bounding box center [328, 29] width 50 height 57
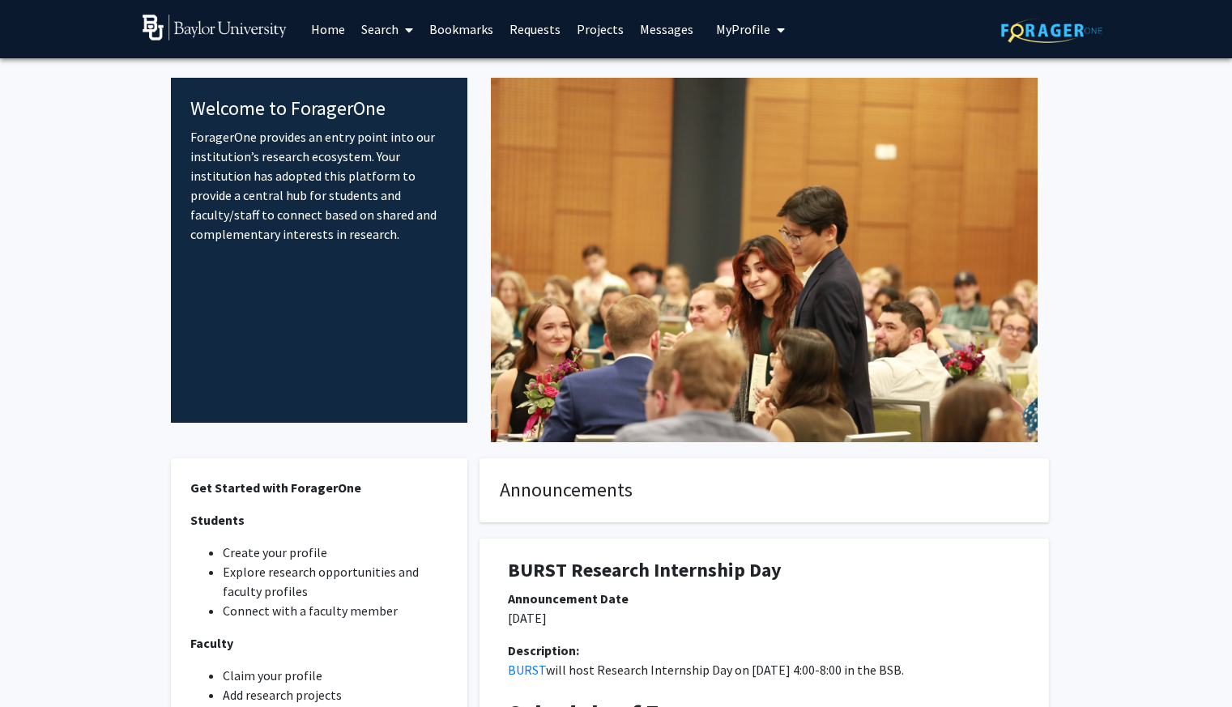
click at [479, 23] on link "Bookmarks" at bounding box center [461, 29] width 80 height 57
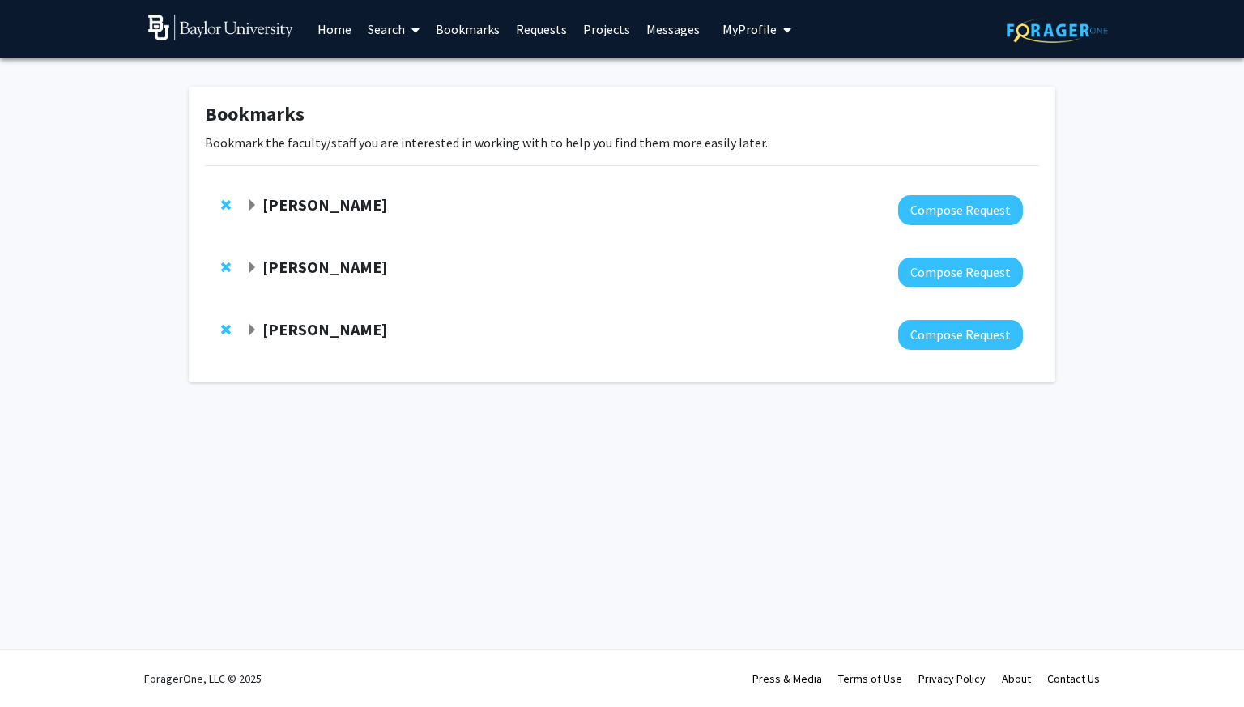
click at [348, 215] on strong "[PERSON_NAME]" at bounding box center [324, 204] width 125 height 20
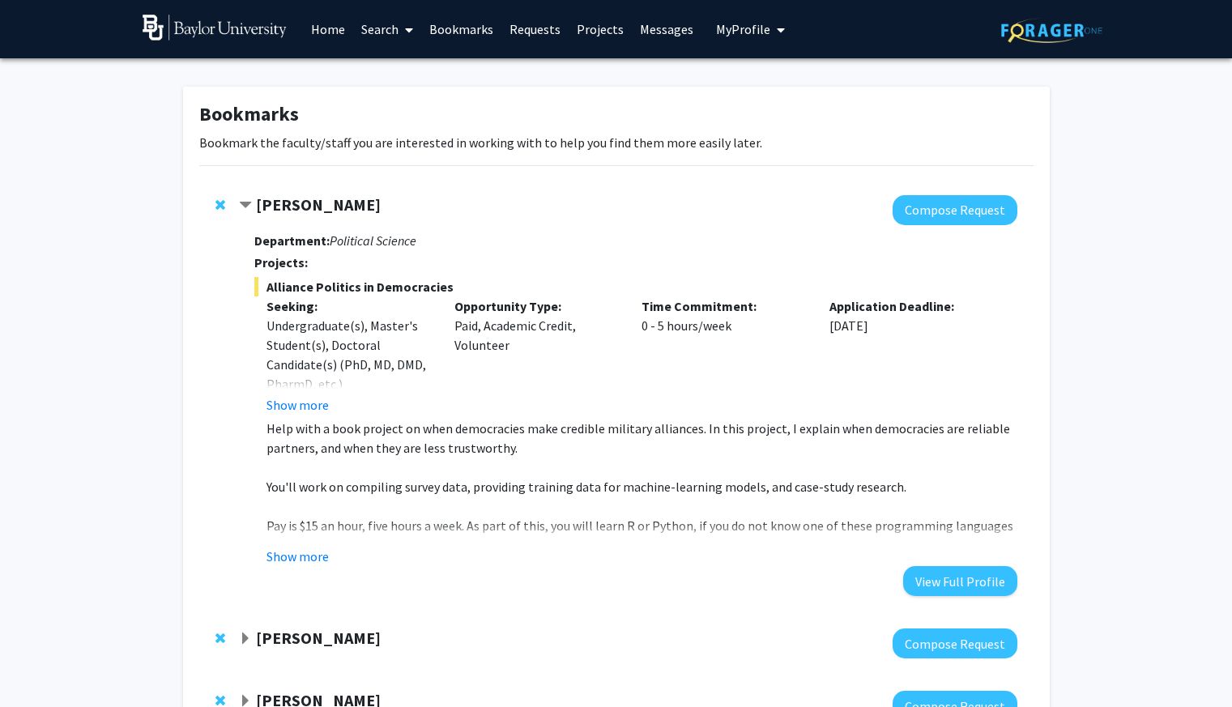
click at [306, 474] on div "Alliance Politics in Democracies Seeking: Undergraduate(s), Master's Student(s)…" at bounding box center [635, 421] width 762 height 289
click at [320, 415] on button "Show more" at bounding box center [297, 404] width 62 height 19
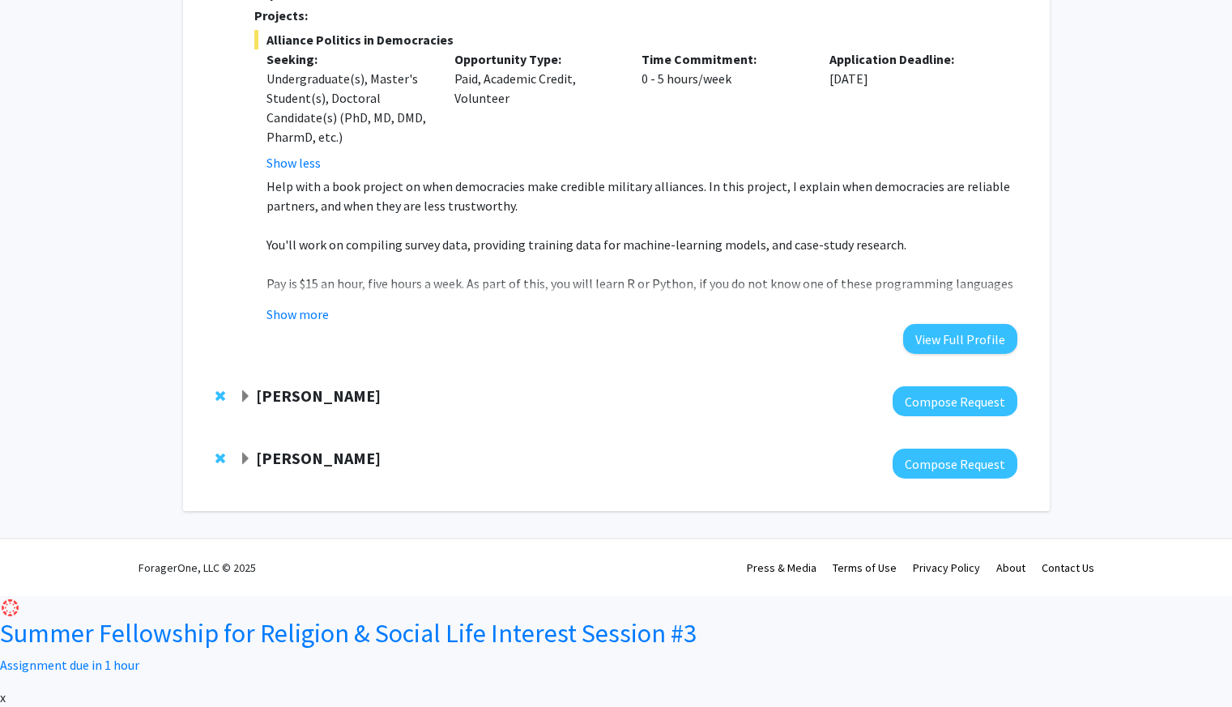
scroll to position [262, 0]
click at [329, 324] on button "Show more" at bounding box center [297, 313] width 62 height 19
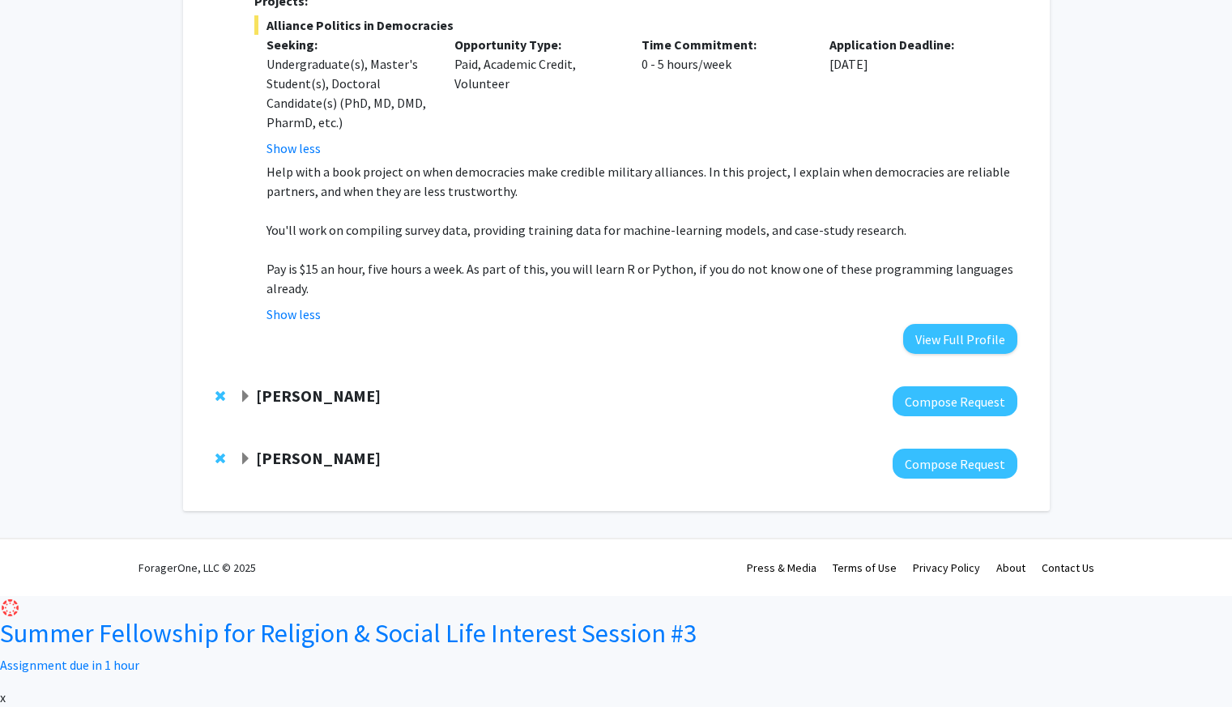
scroll to position [354, 0]
click at [922, 354] on button "View Full Profile" at bounding box center [960, 339] width 114 height 30
click at [313, 416] on div at bounding box center [627, 401] width 777 height 30
click at [309, 416] on div at bounding box center [627, 401] width 777 height 30
click at [292, 406] on strong "[PERSON_NAME]" at bounding box center [318, 395] width 125 height 20
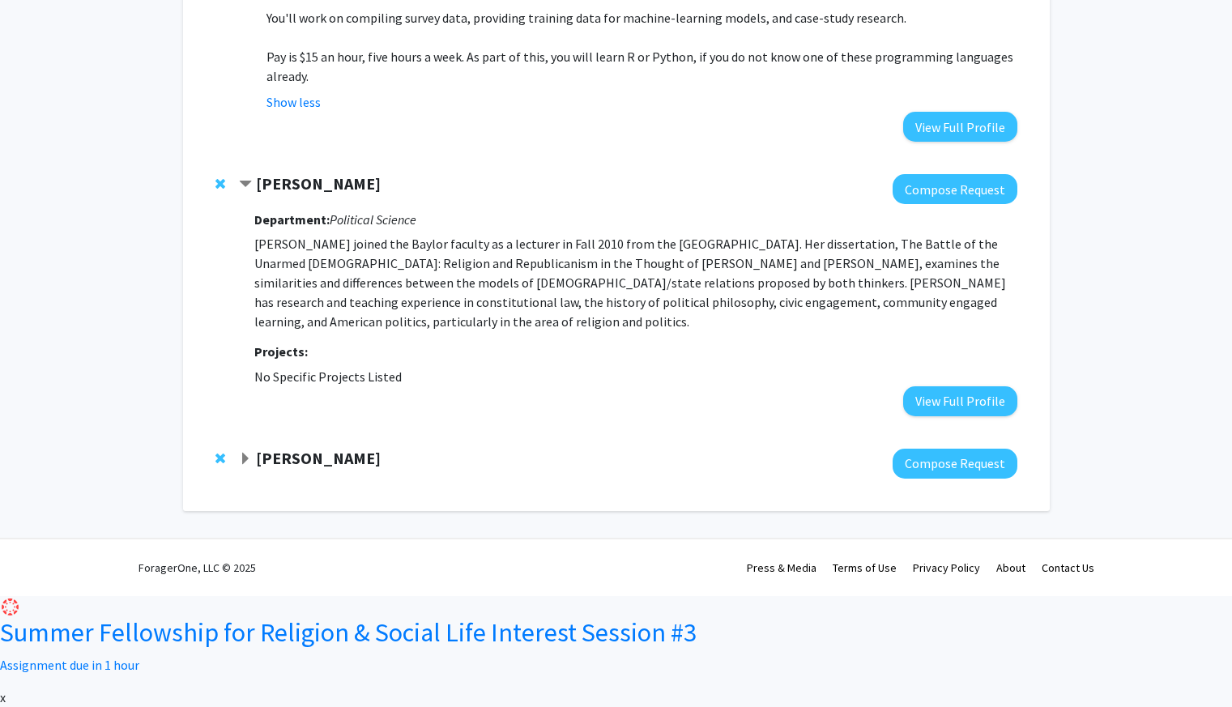
scroll to position [637, 0]
click at [351, 468] on strong "[PERSON_NAME]" at bounding box center [318, 458] width 125 height 20
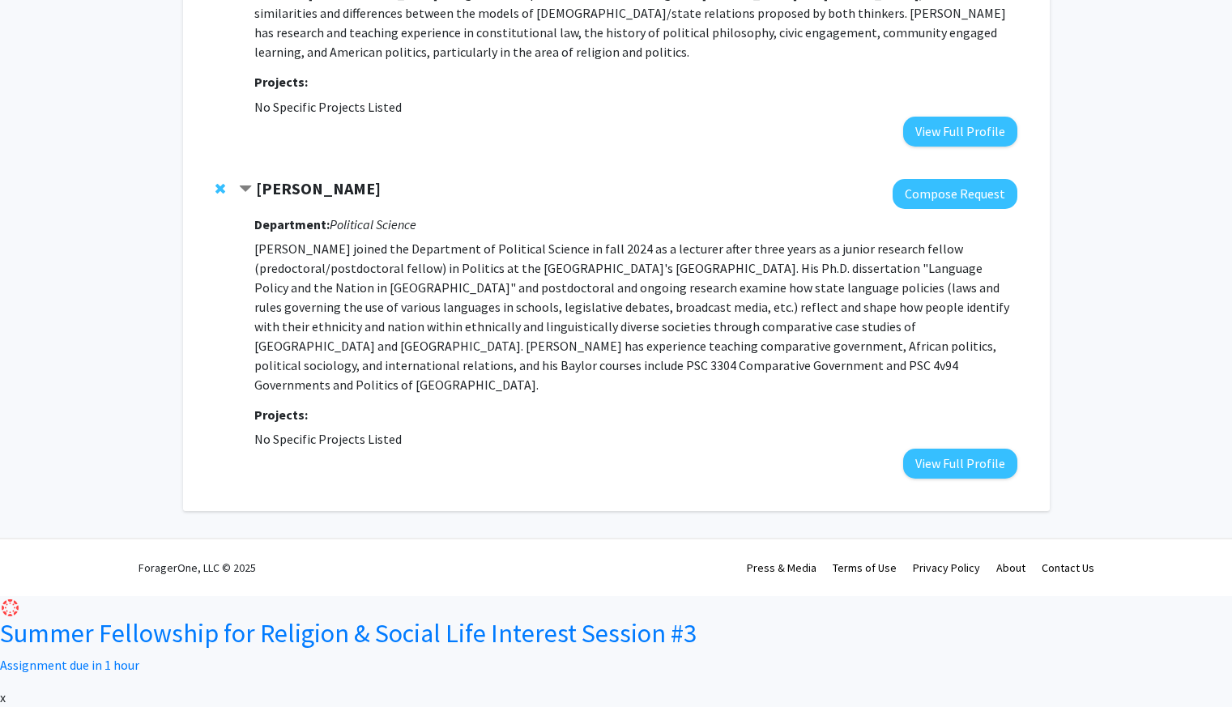
scroll to position [995, 0]
click at [643, 423] on h3 "Projects:" at bounding box center [635, 414] width 762 height 15
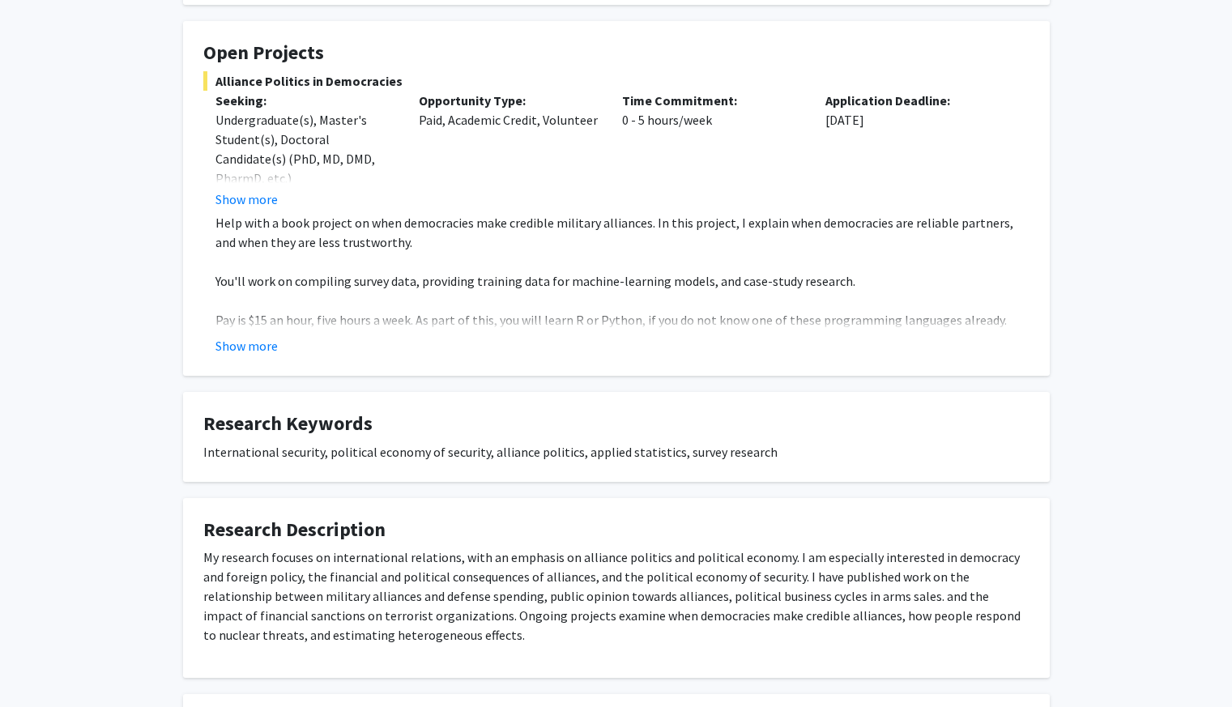
scroll to position [274, 0]
click at [273, 208] on button "Show more" at bounding box center [246, 198] width 62 height 19
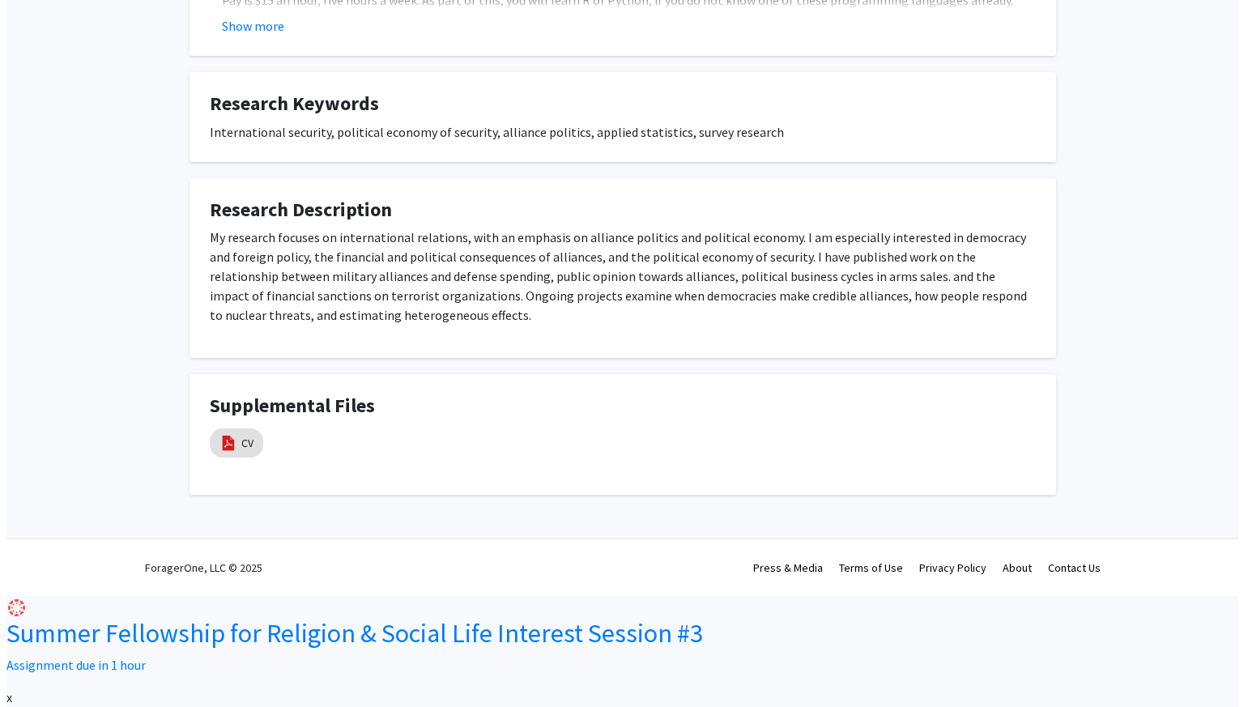
scroll to position [659, 0]
click at [245, 452] on link "CV" at bounding box center [241, 443] width 12 height 17
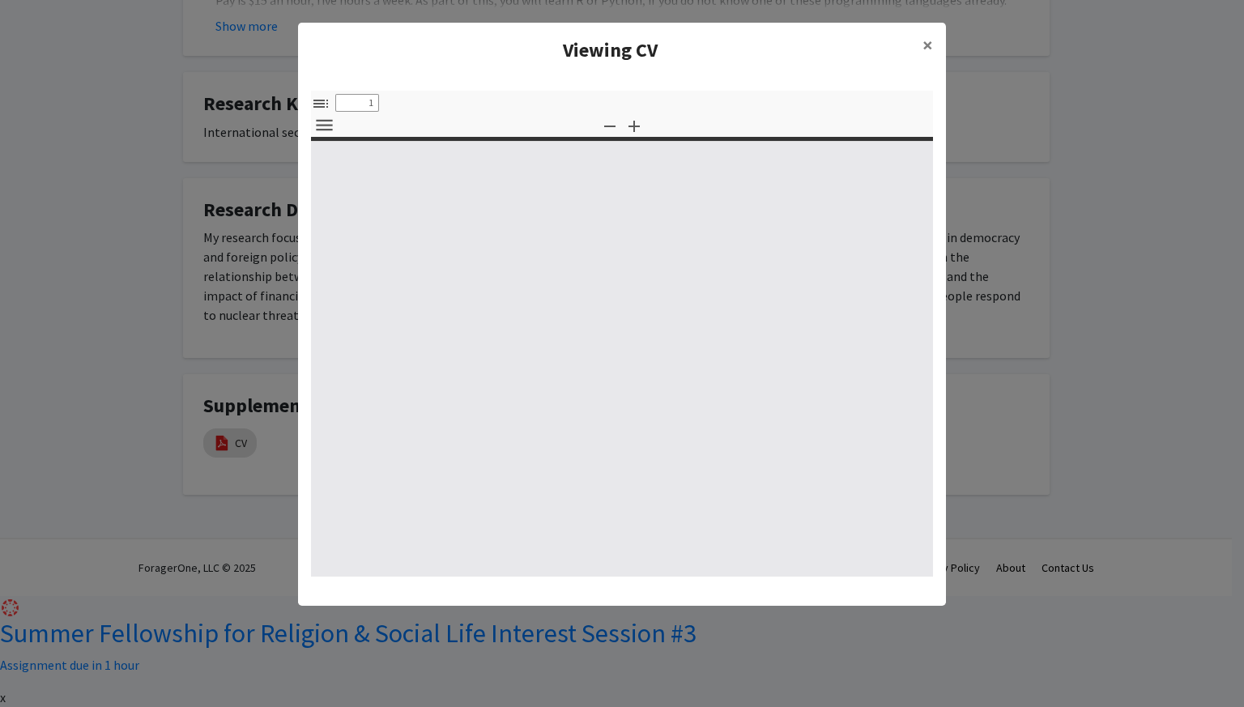
select select "custom"
type input "0"
select select "custom"
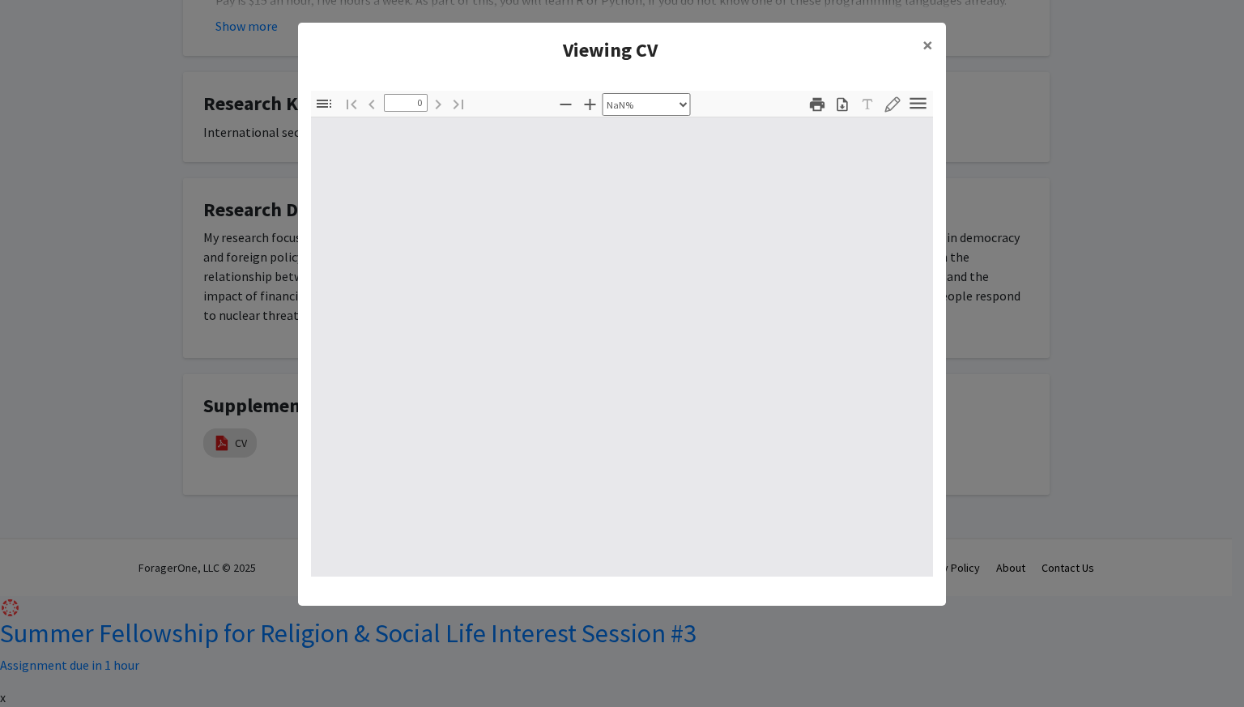
type input "1"
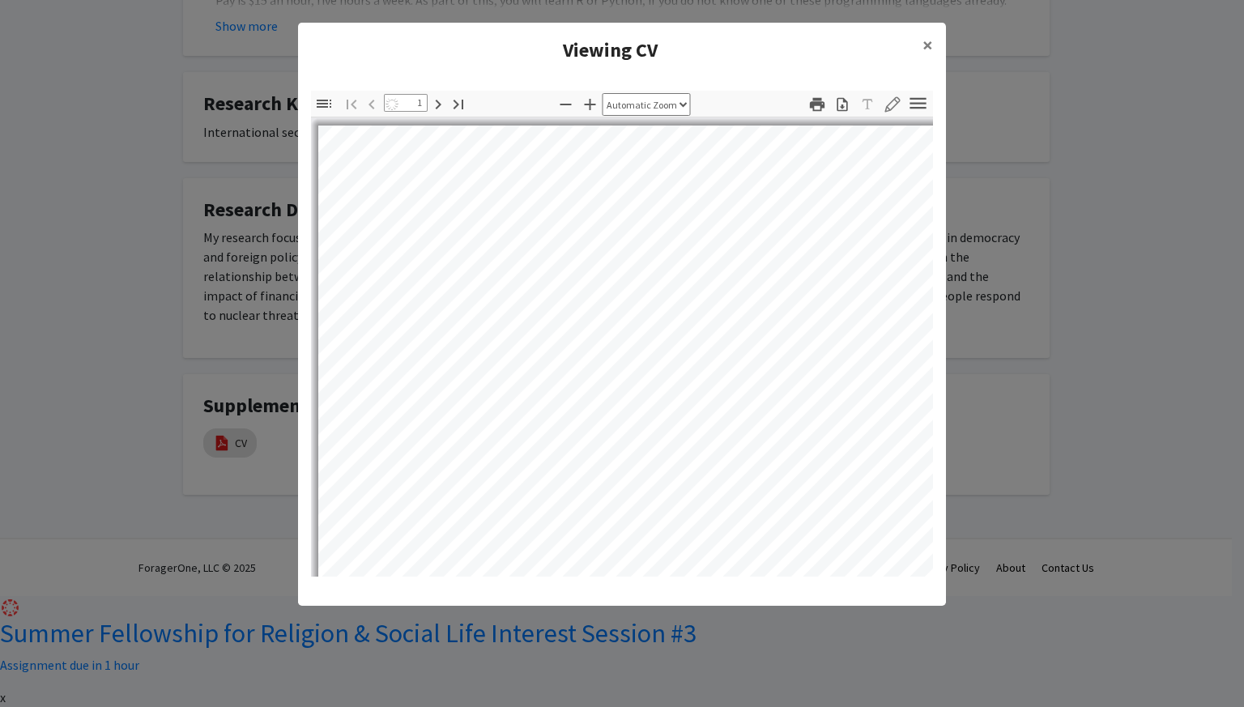
select select "auto"
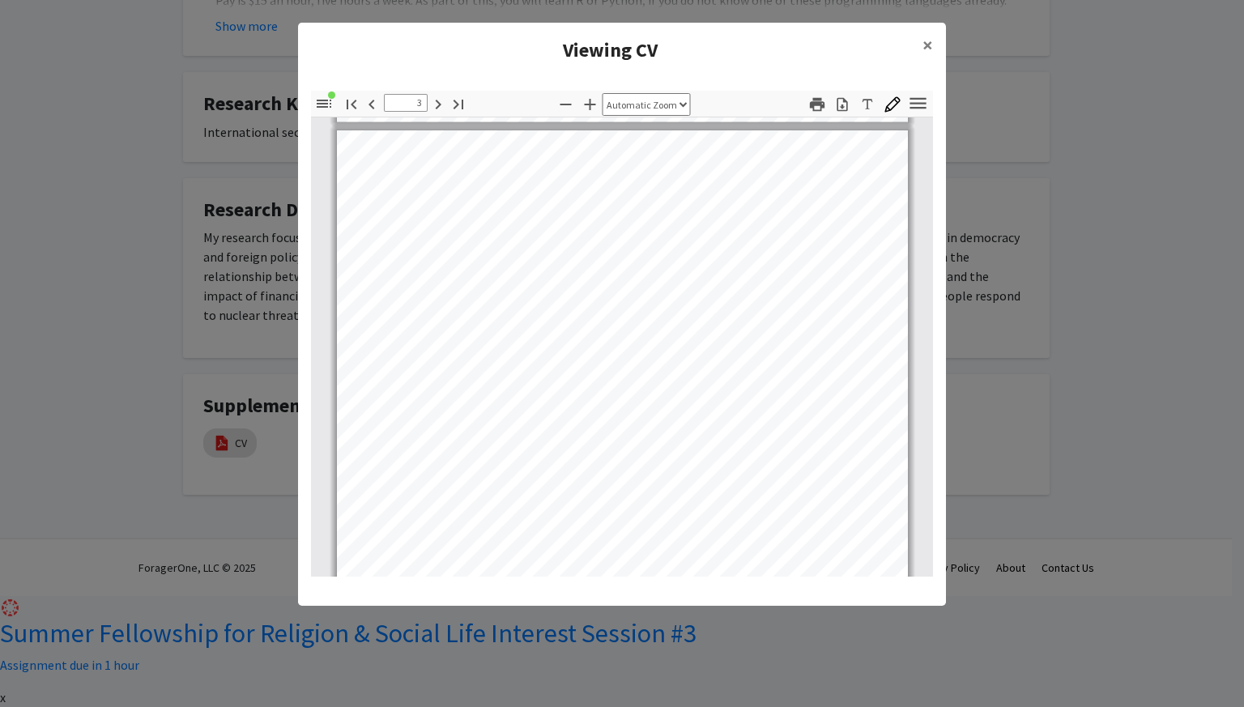
scroll to position [1630, 0]
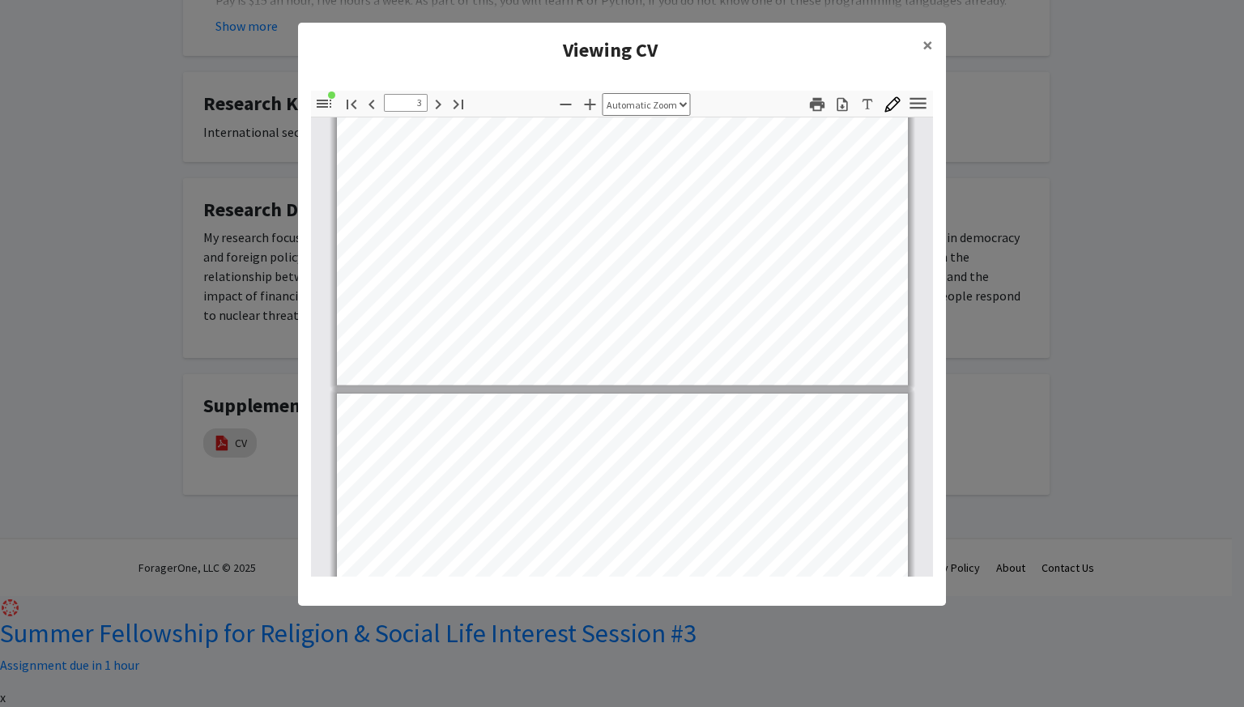
type input "4"
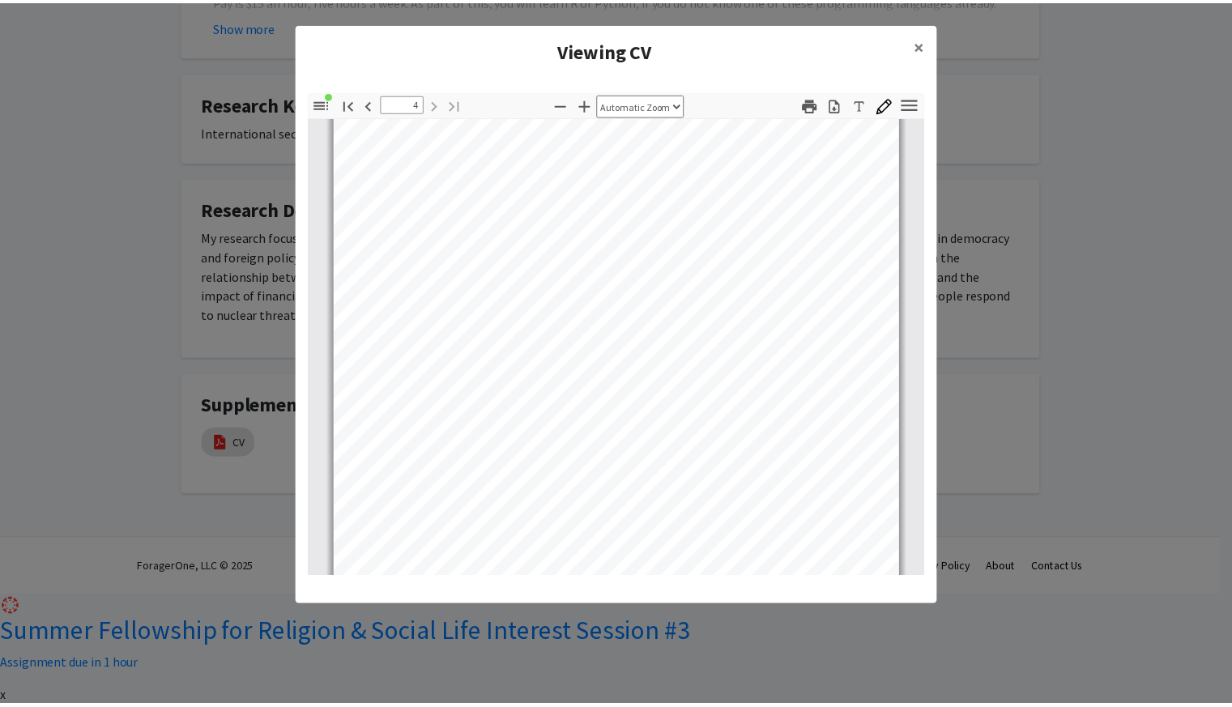
scroll to position [2536, 0]
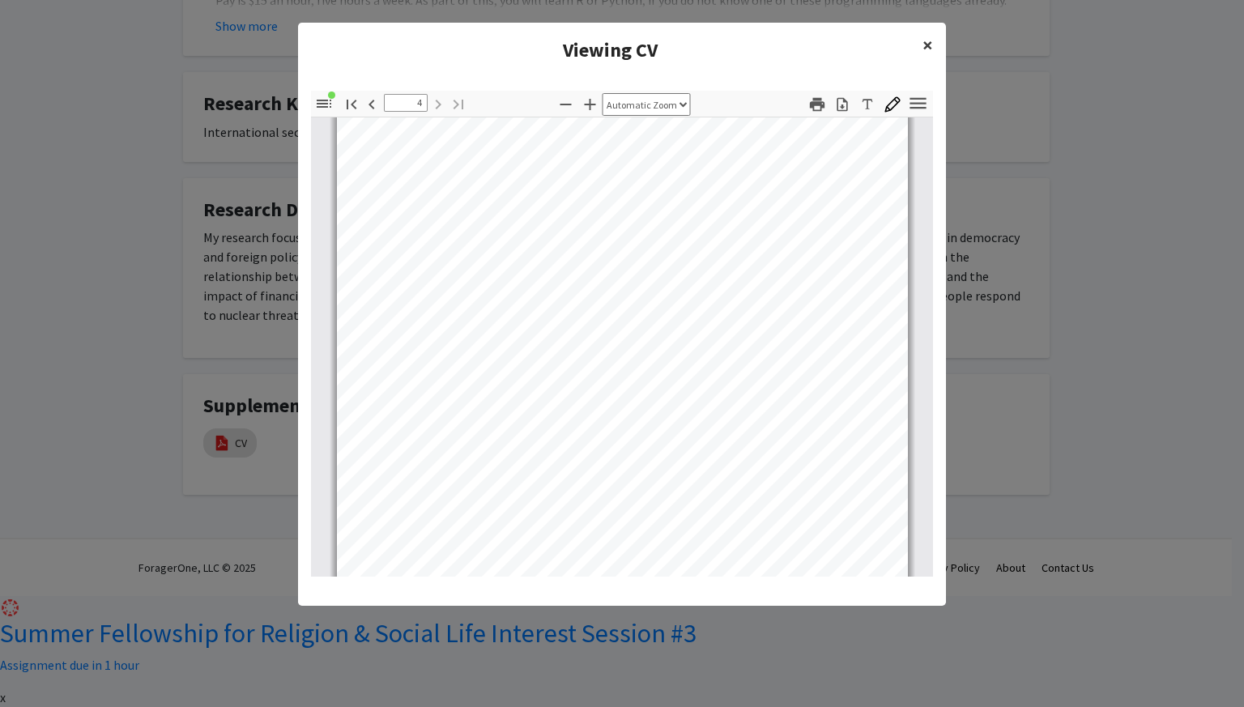
click at [926, 57] on span "×" at bounding box center [927, 44] width 11 height 25
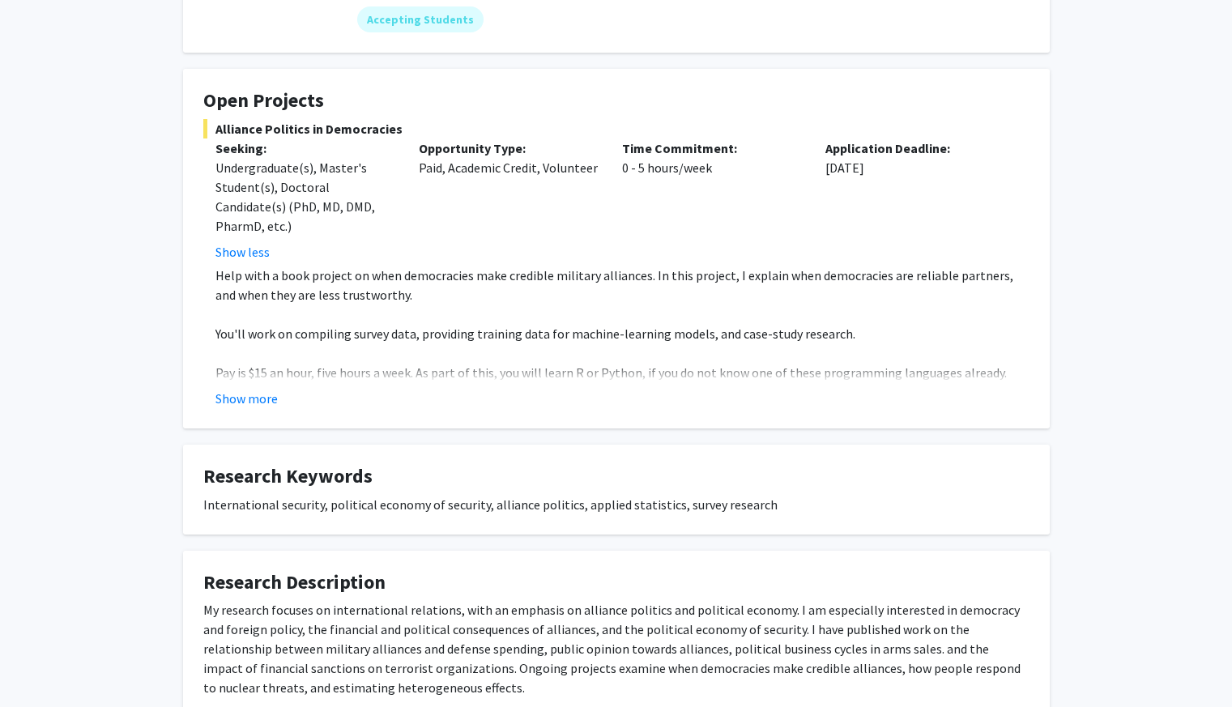
scroll to position [0, 0]
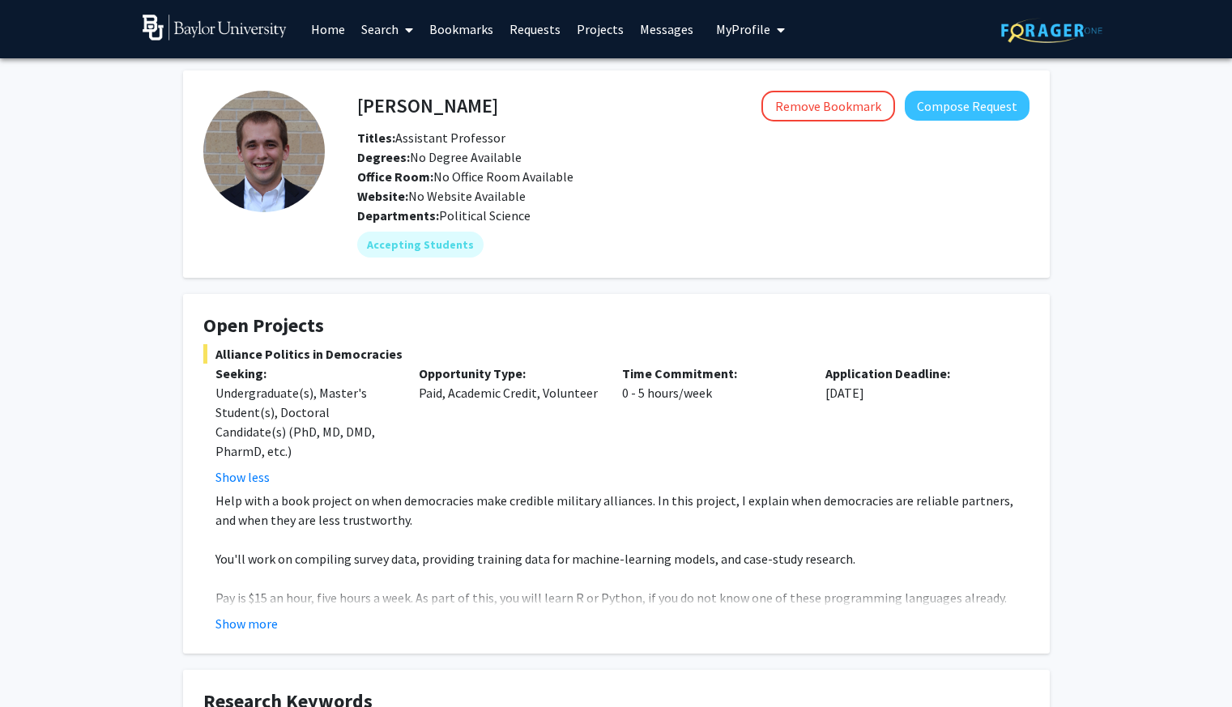
click at [947, 138] on div "Titles: Assistant Professor" at bounding box center [693, 137] width 696 height 19
click at [937, 114] on button "Compose Request" at bounding box center [967, 106] width 125 height 30
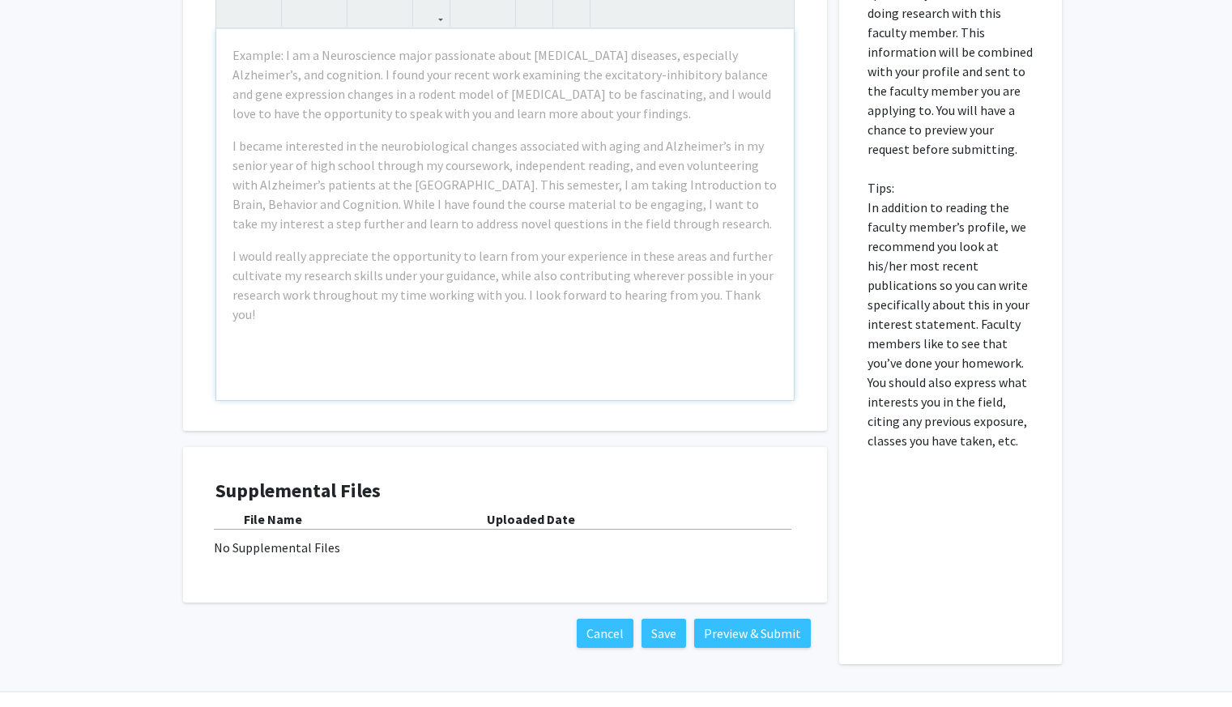
scroll to position [922, 0]
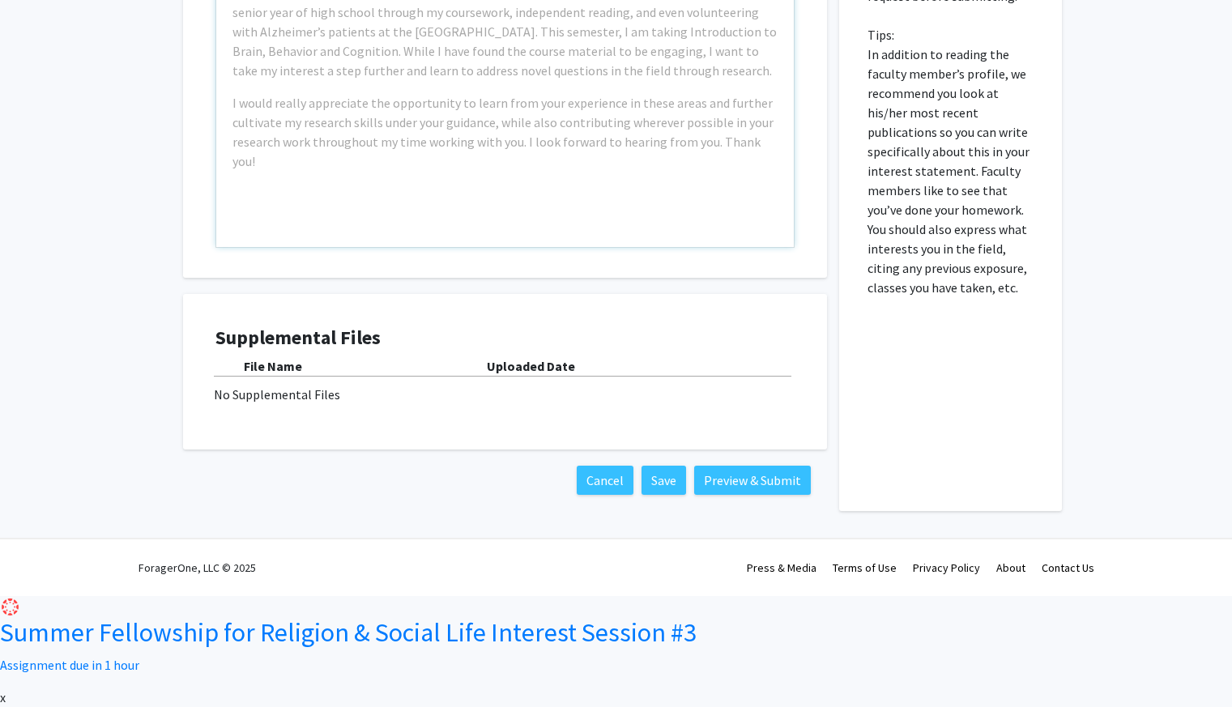
click at [428, 404] on div "No Supplemental Files" at bounding box center [505, 394] width 582 height 19
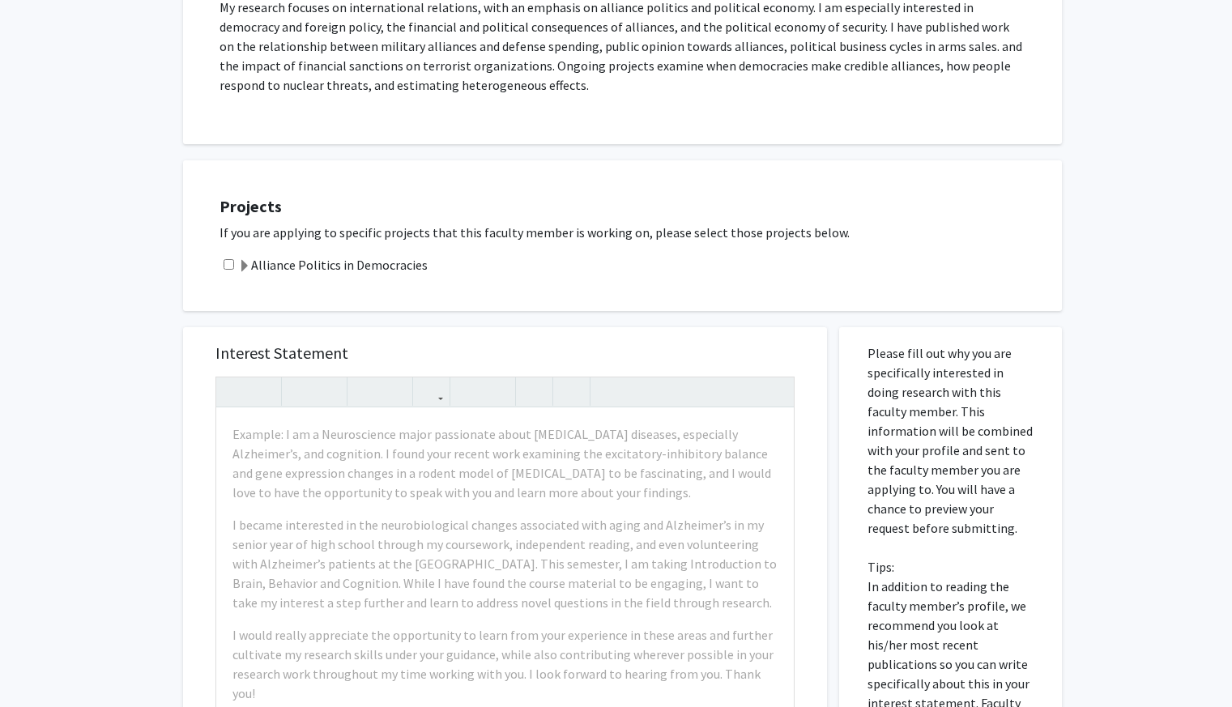
scroll to position [315, 0]
